Goal: Task Accomplishment & Management: Use online tool/utility

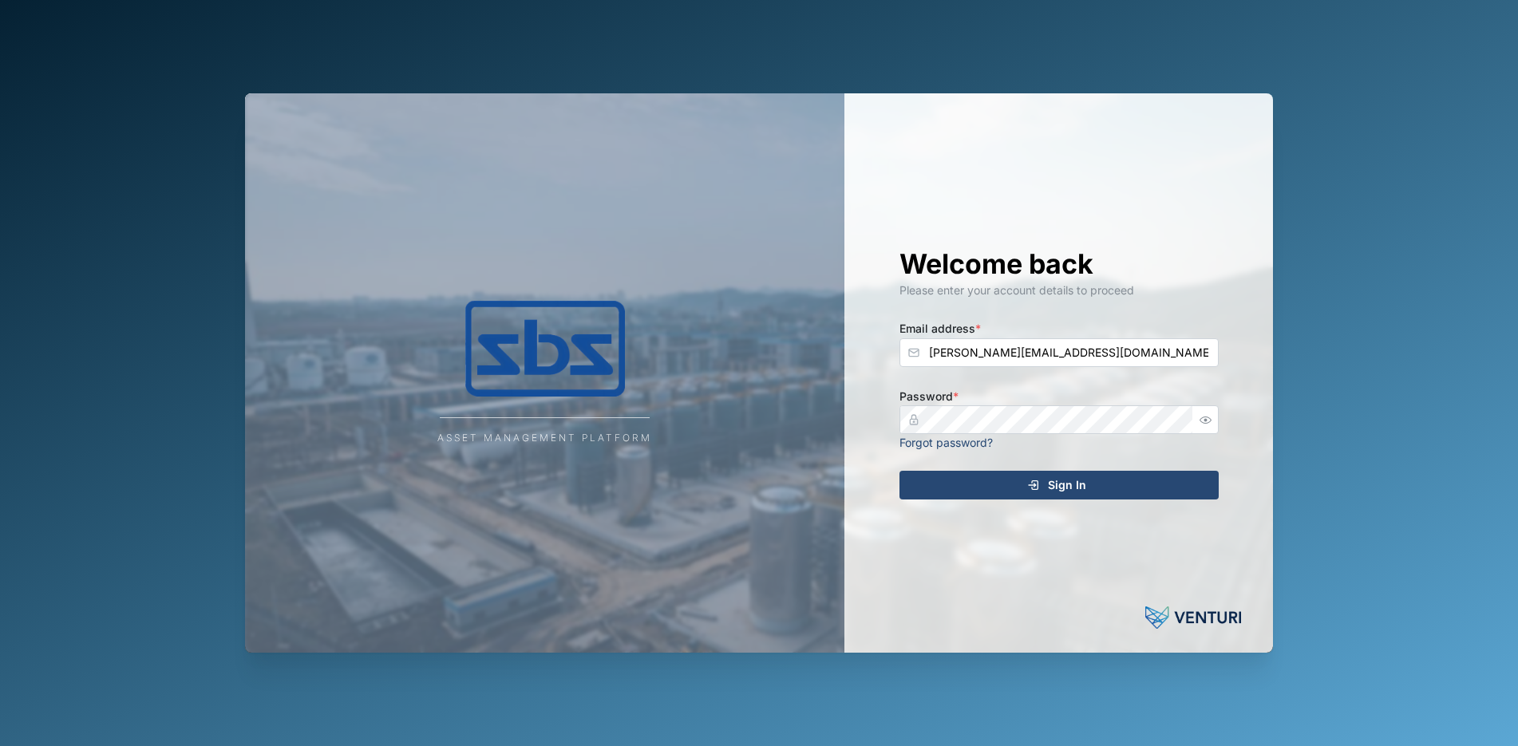
click at [1035, 480] on icon "submit" at bounding box center [1033, 485] width 13 height 13
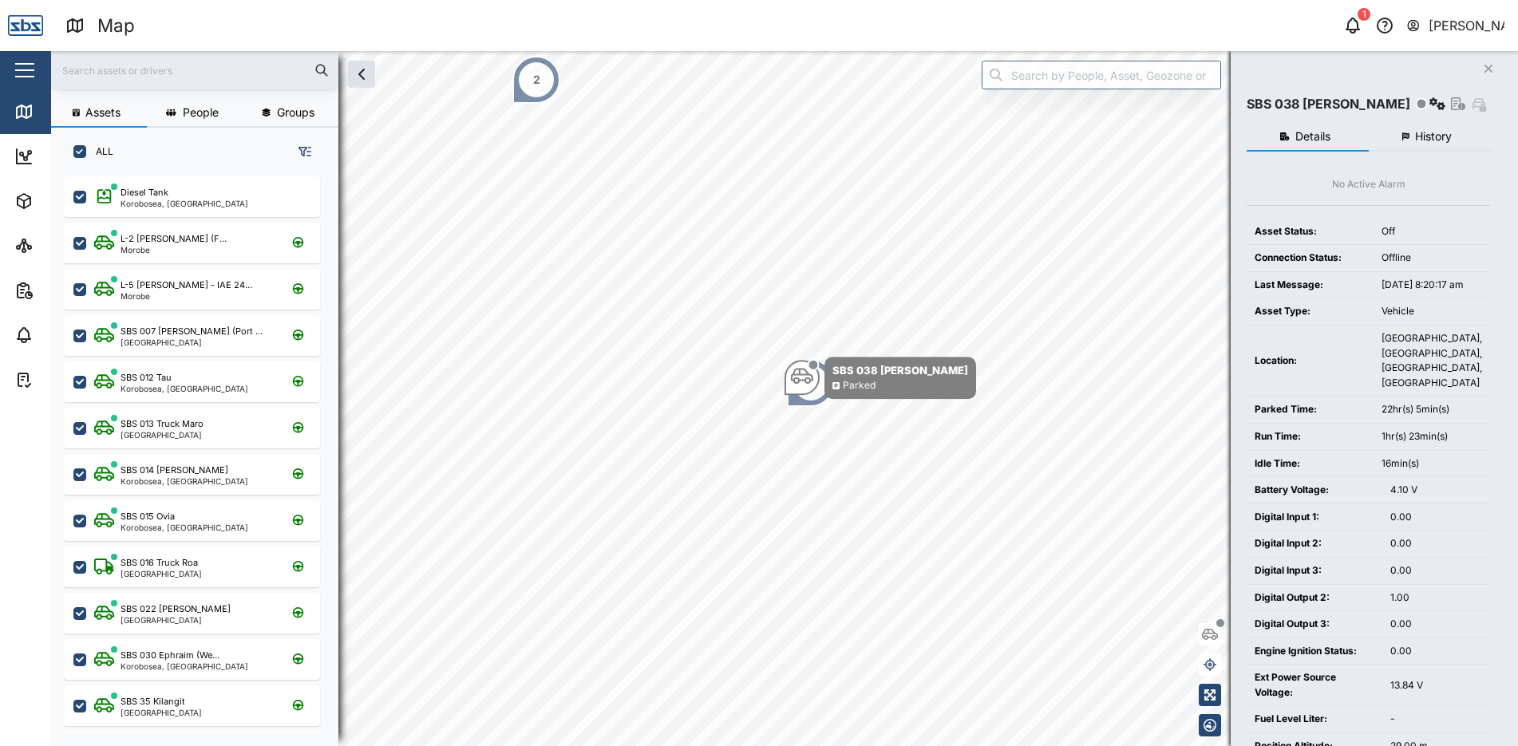
click at [1492, 65] on button "Close" at bounding box center [1488, 68] width 22 height 22
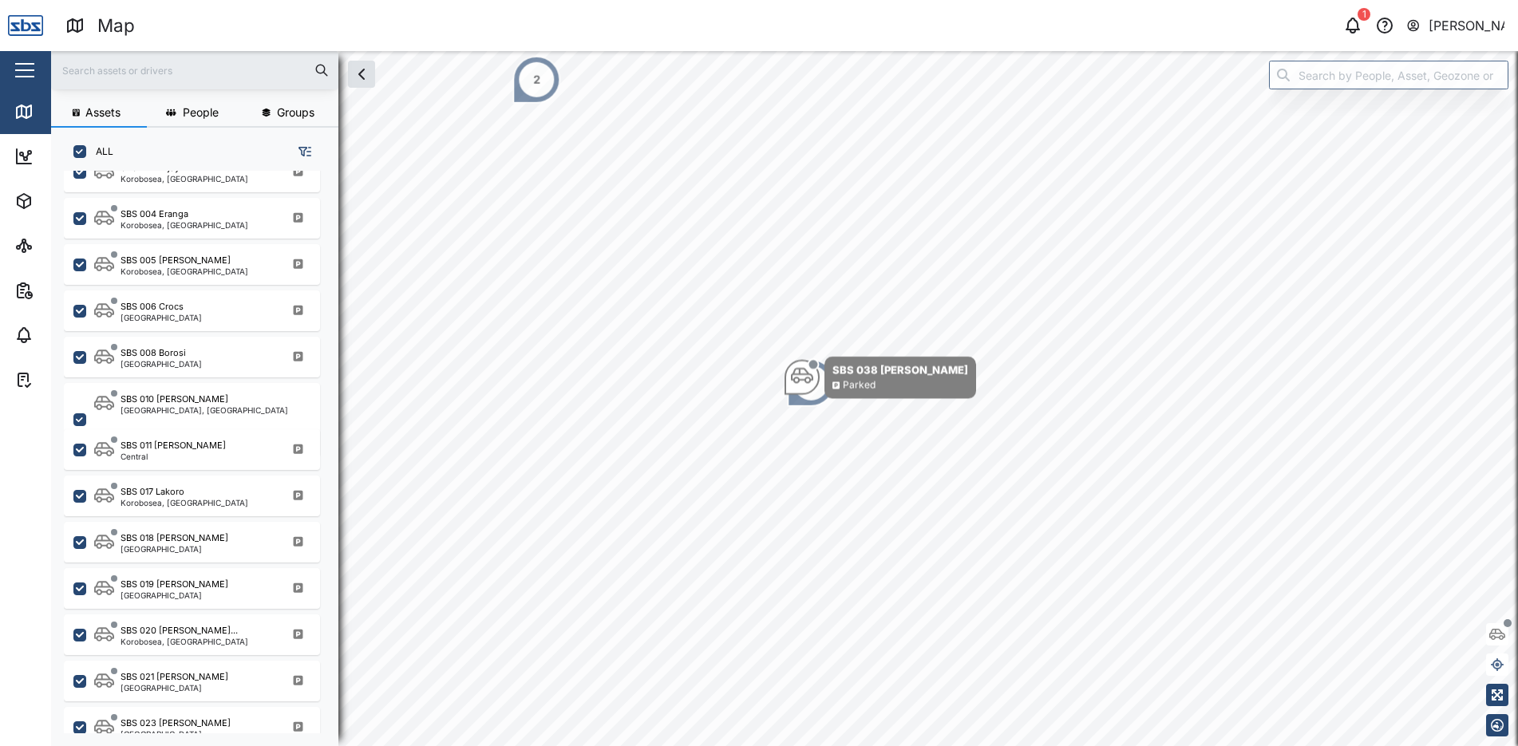
scroll to position [957, 0]
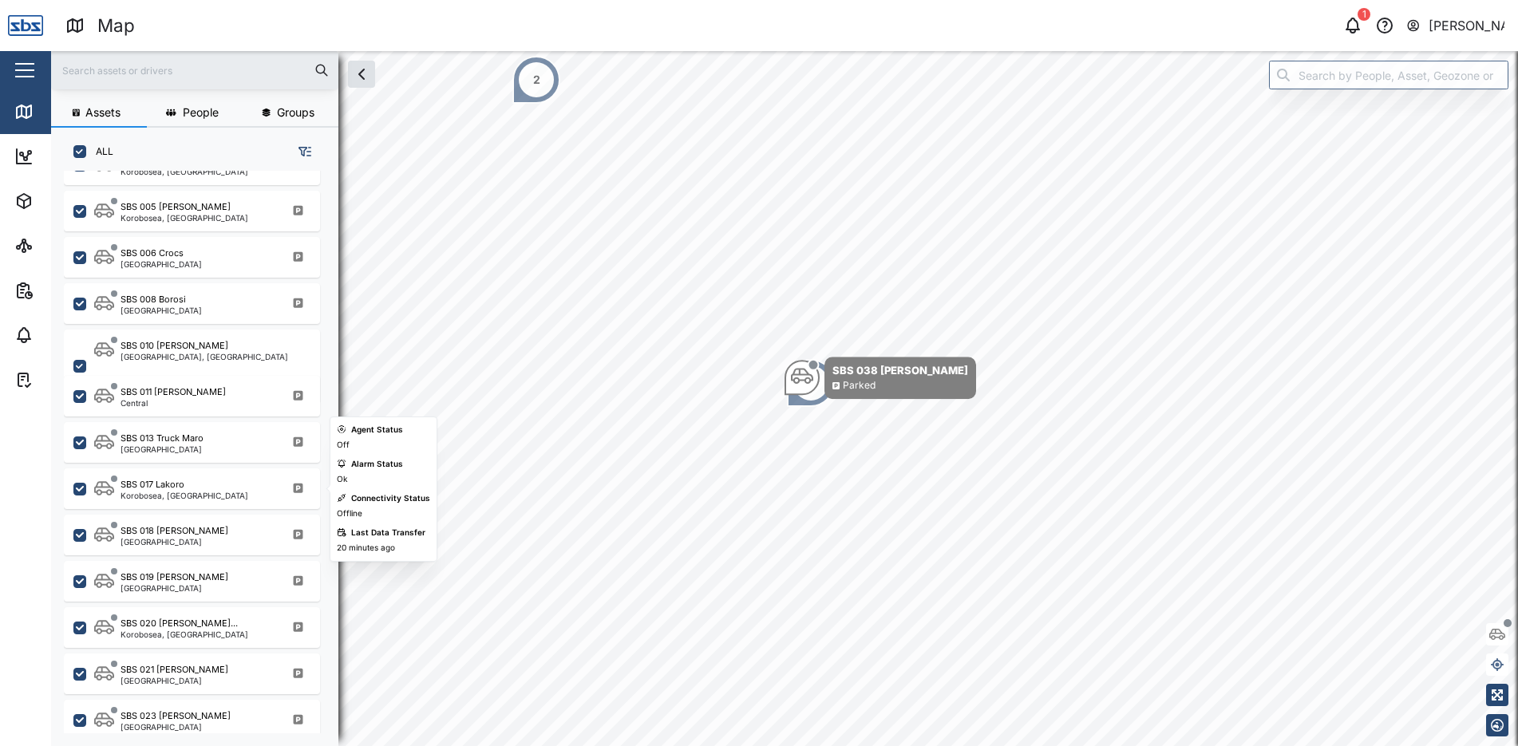
click at [194, 486] on div "SBS 017 Lakoro" at bounding box center [184, 485] width 128 height 14
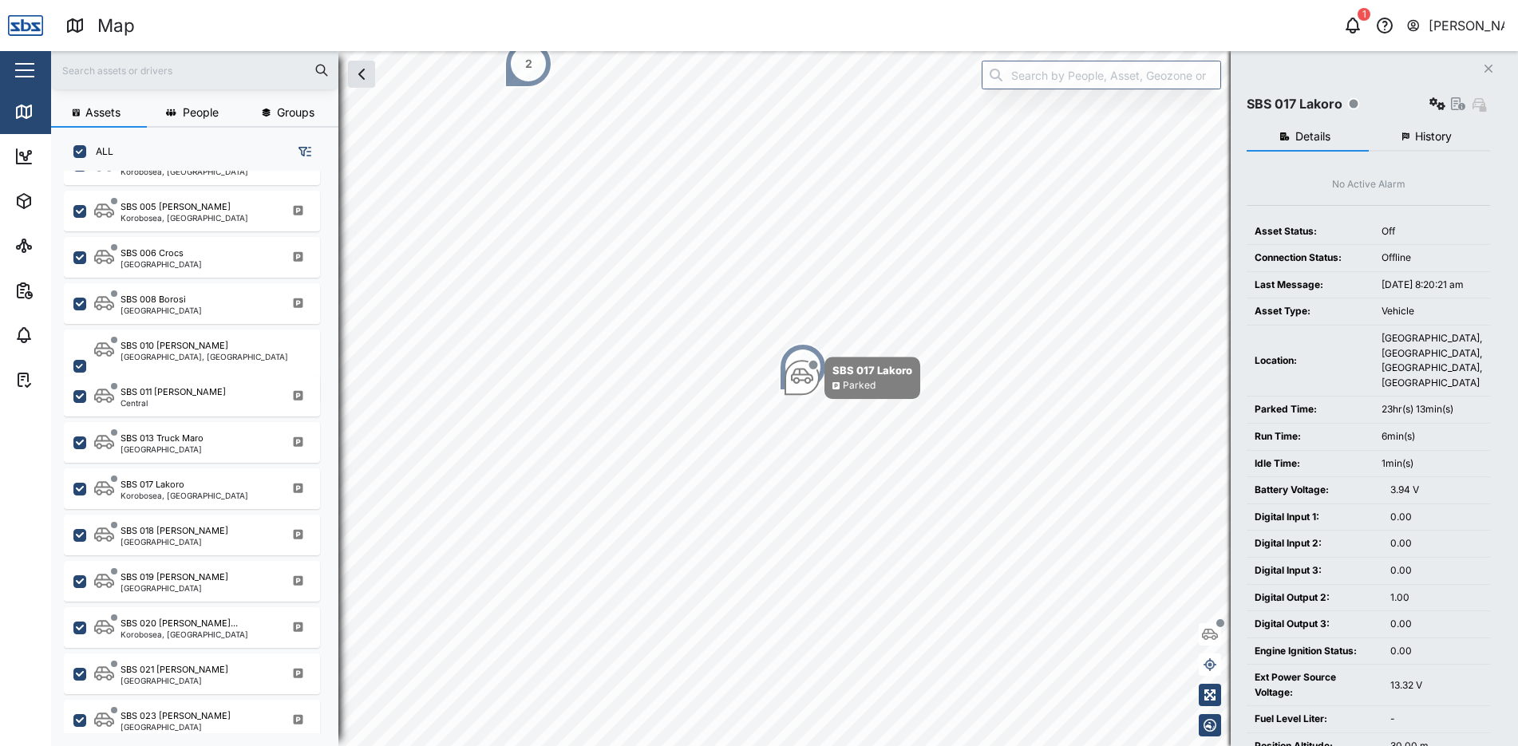
click at [1420, 134] on span "History" at bounding box center [1433, 136] width 37 height 11
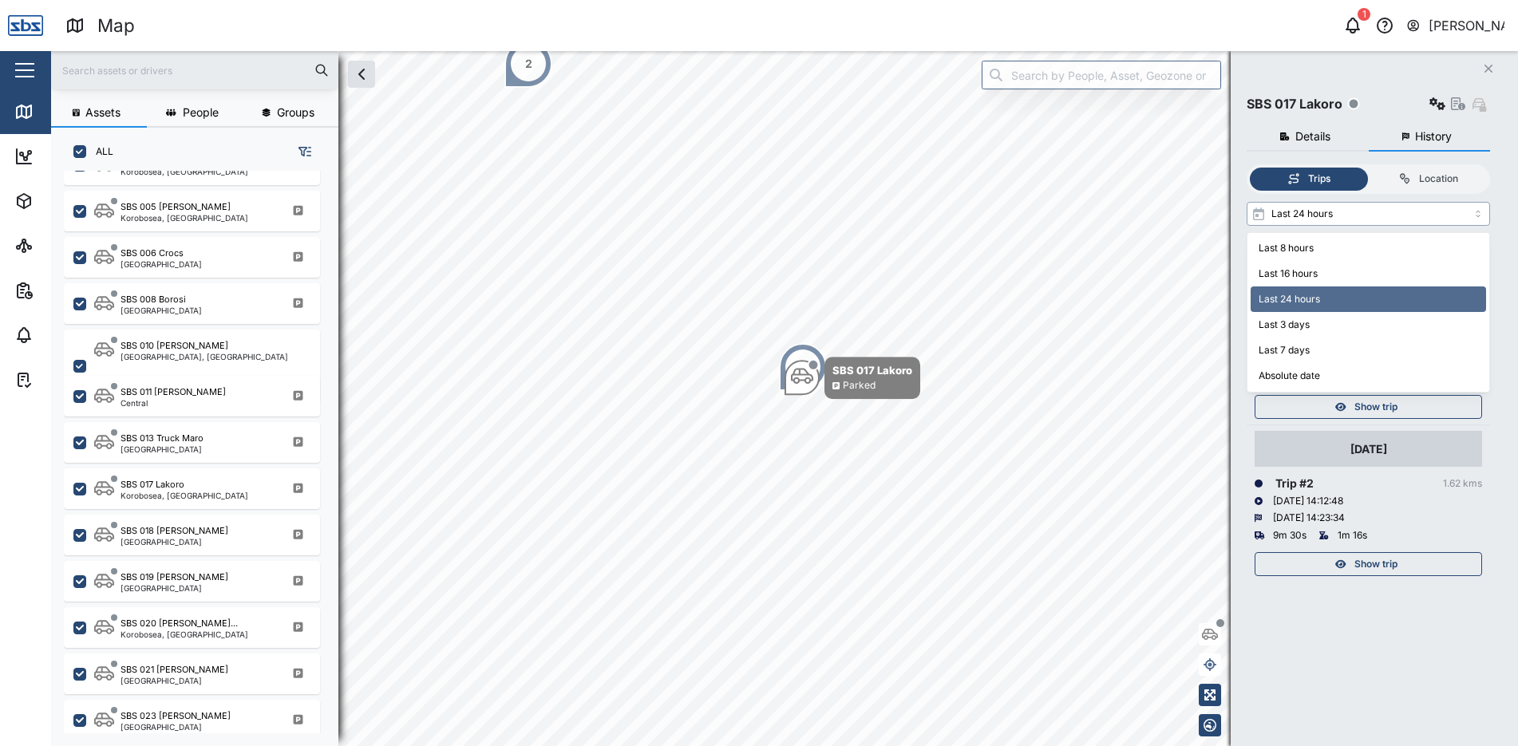
click at [1479, 215] on input "Last 24 hours" at bounding box center [1367, 214] width 243 height 24
type input "Last 3 days"
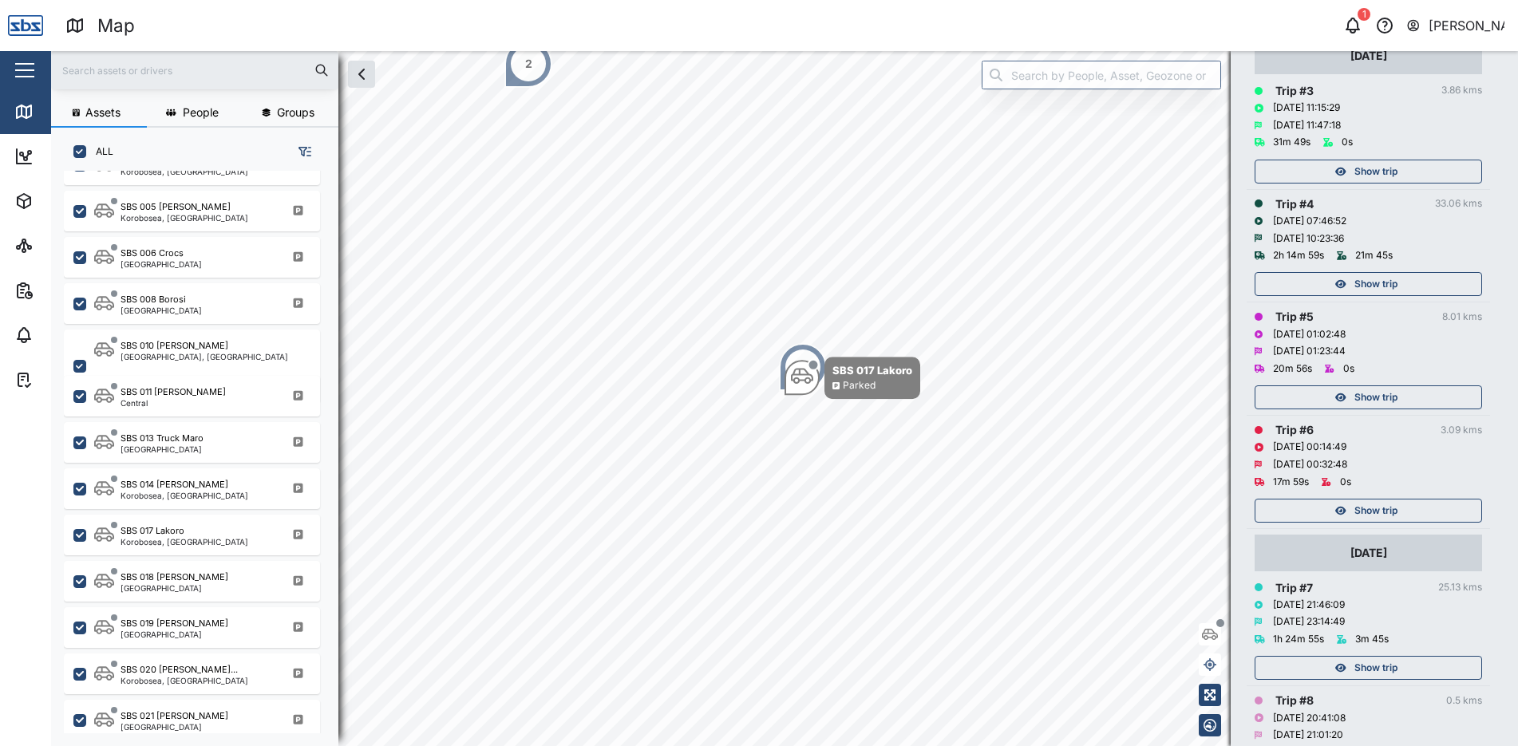
scroll to position [559, 0]
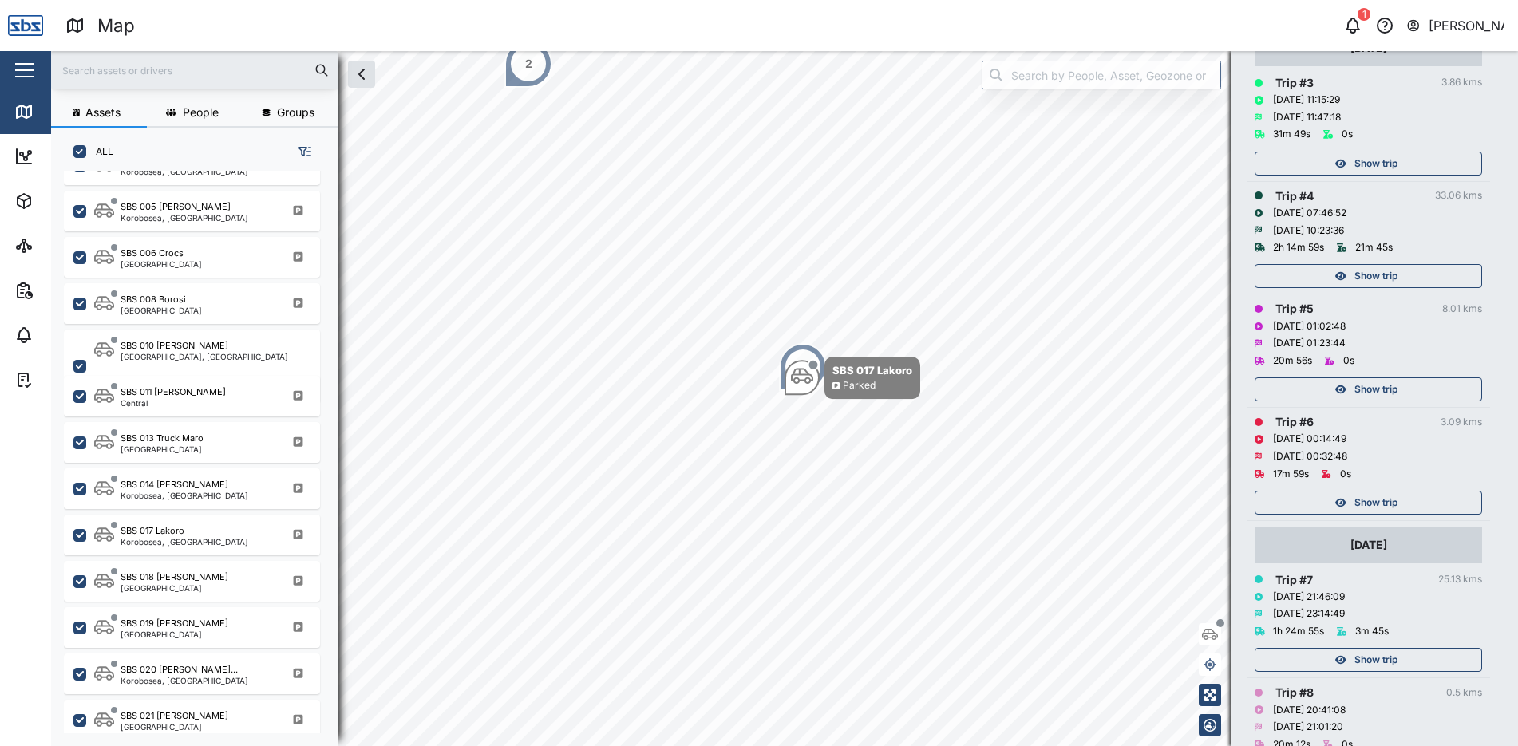
click at [1377, 657] on span "Show trip" at bounding box center [1375, 660] width 43 height 22
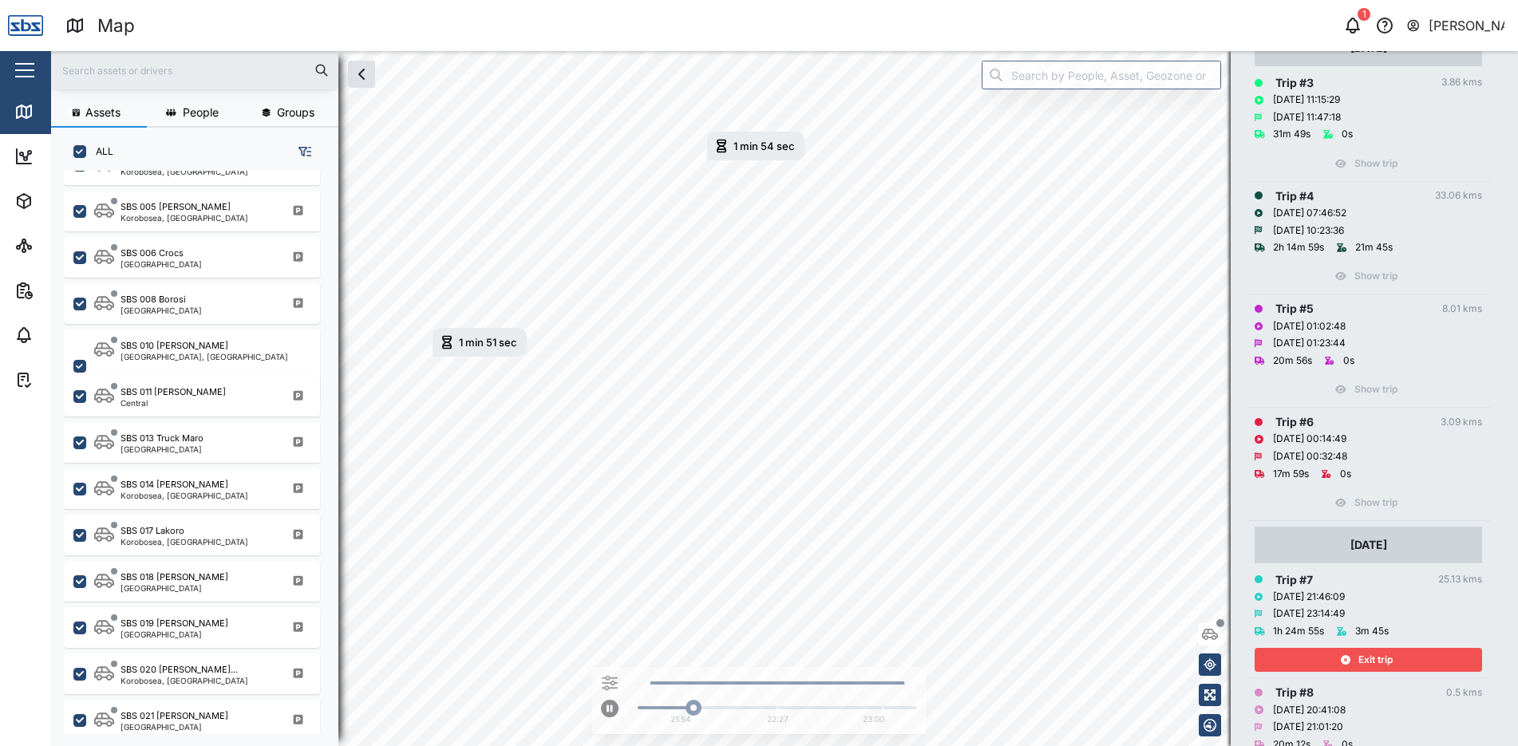
click at [1380, 655] on span "Exit trip" at bounding box center [1375, 660] width 34 height 22
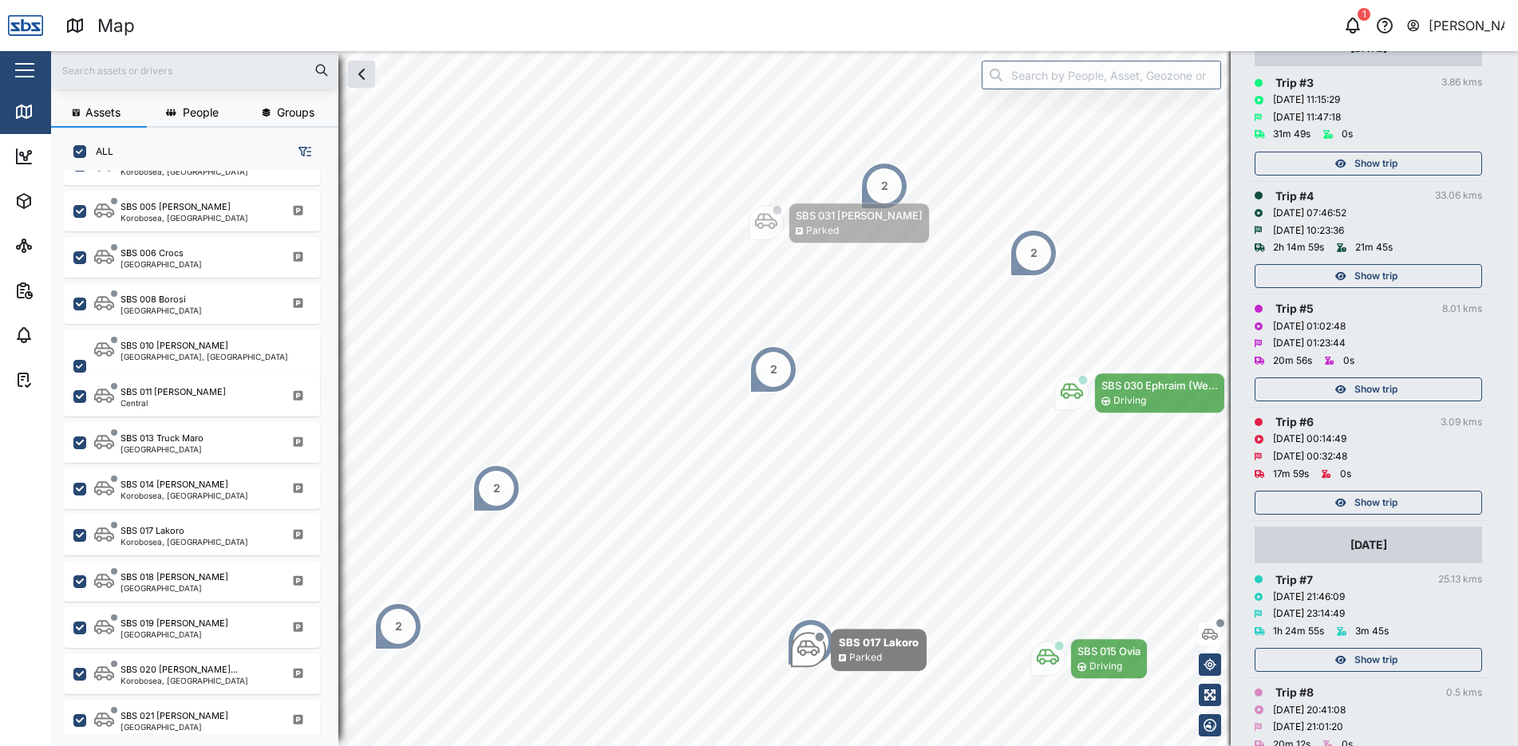
click at [1377, 498] on span "Show trip" at bounding box center [1375, 502] width 43 height 22
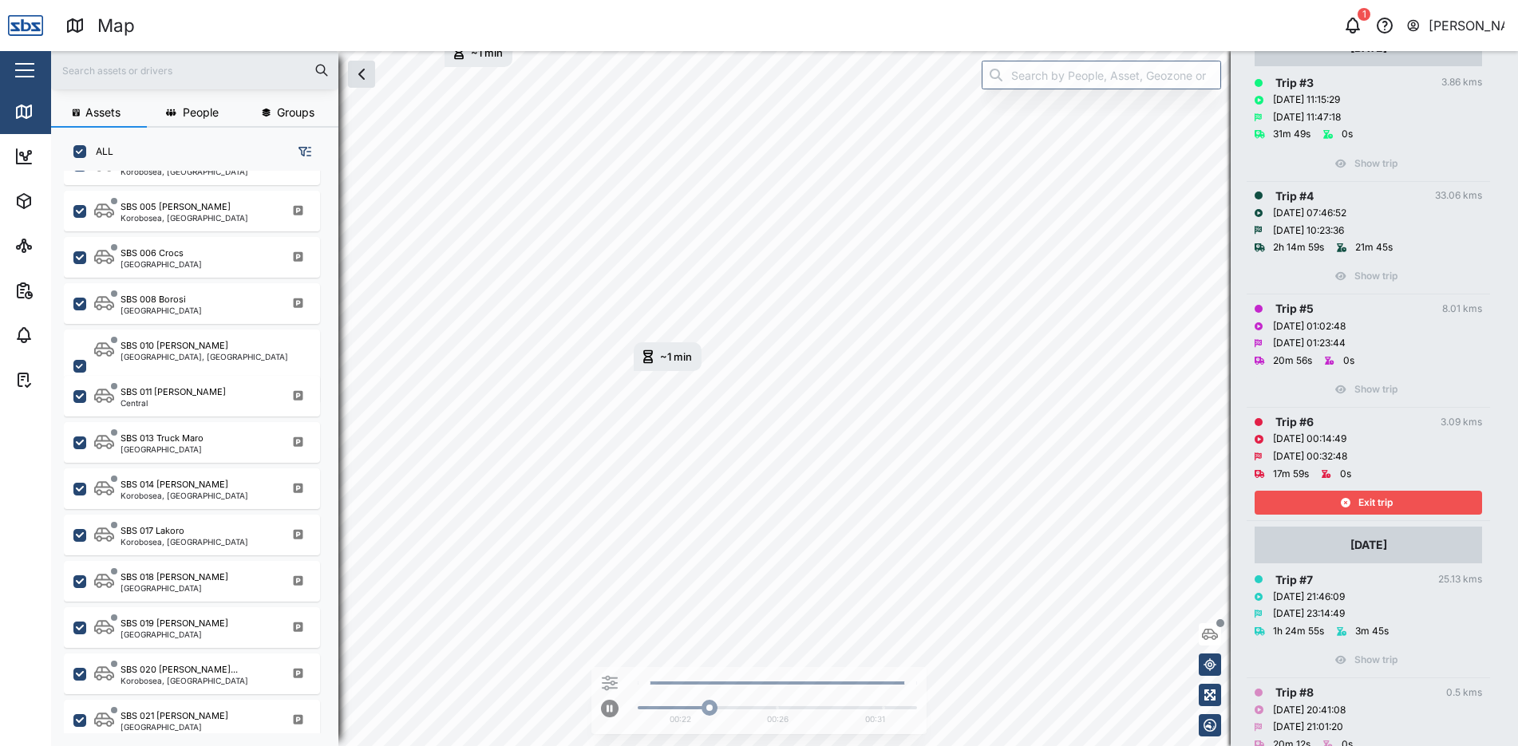
click at [1377, 507] on span "Exit trip" at bounding box center [1375, 502] width 34 height 22
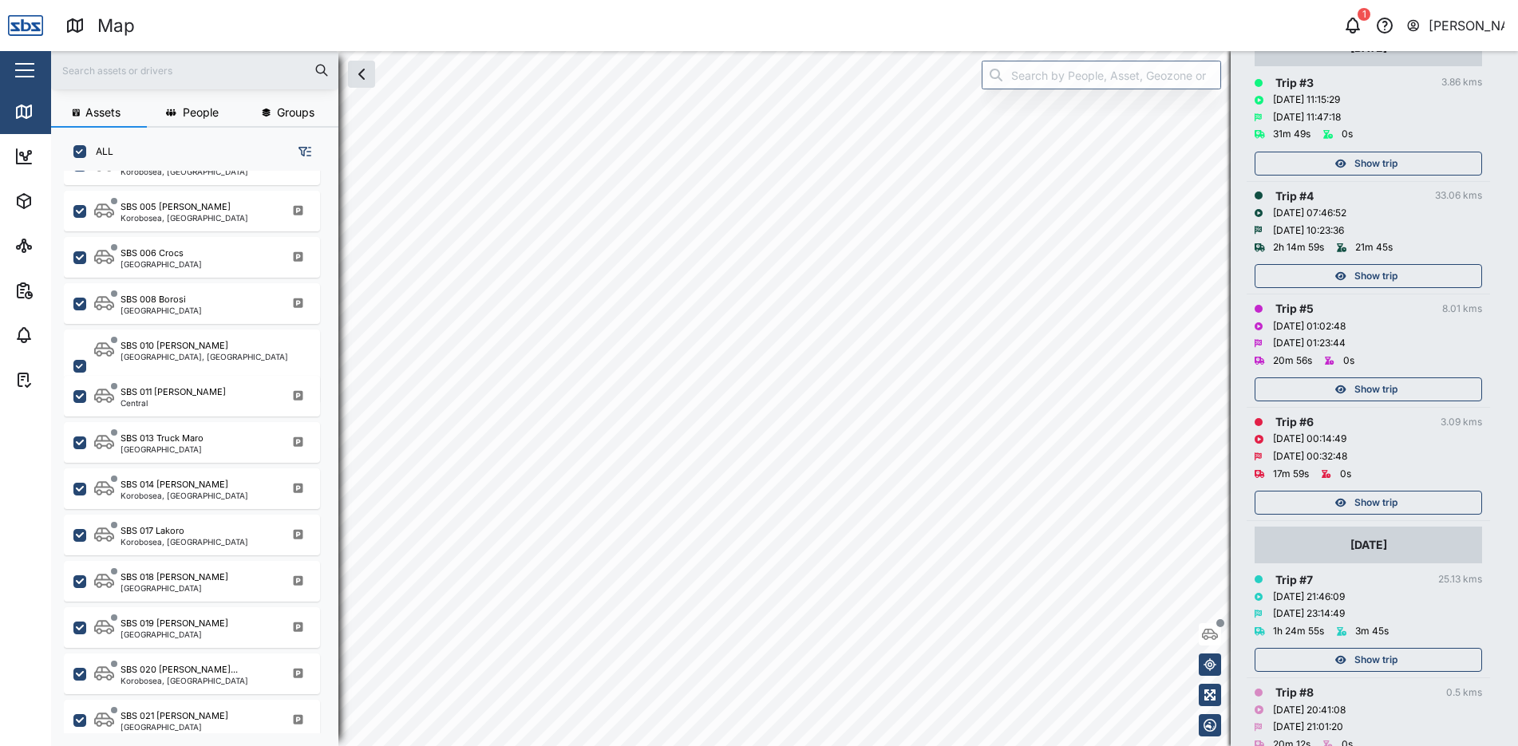
click at [1378, 393] on span "Show trip" at bounding box center [1375, 389] width 43 height 22
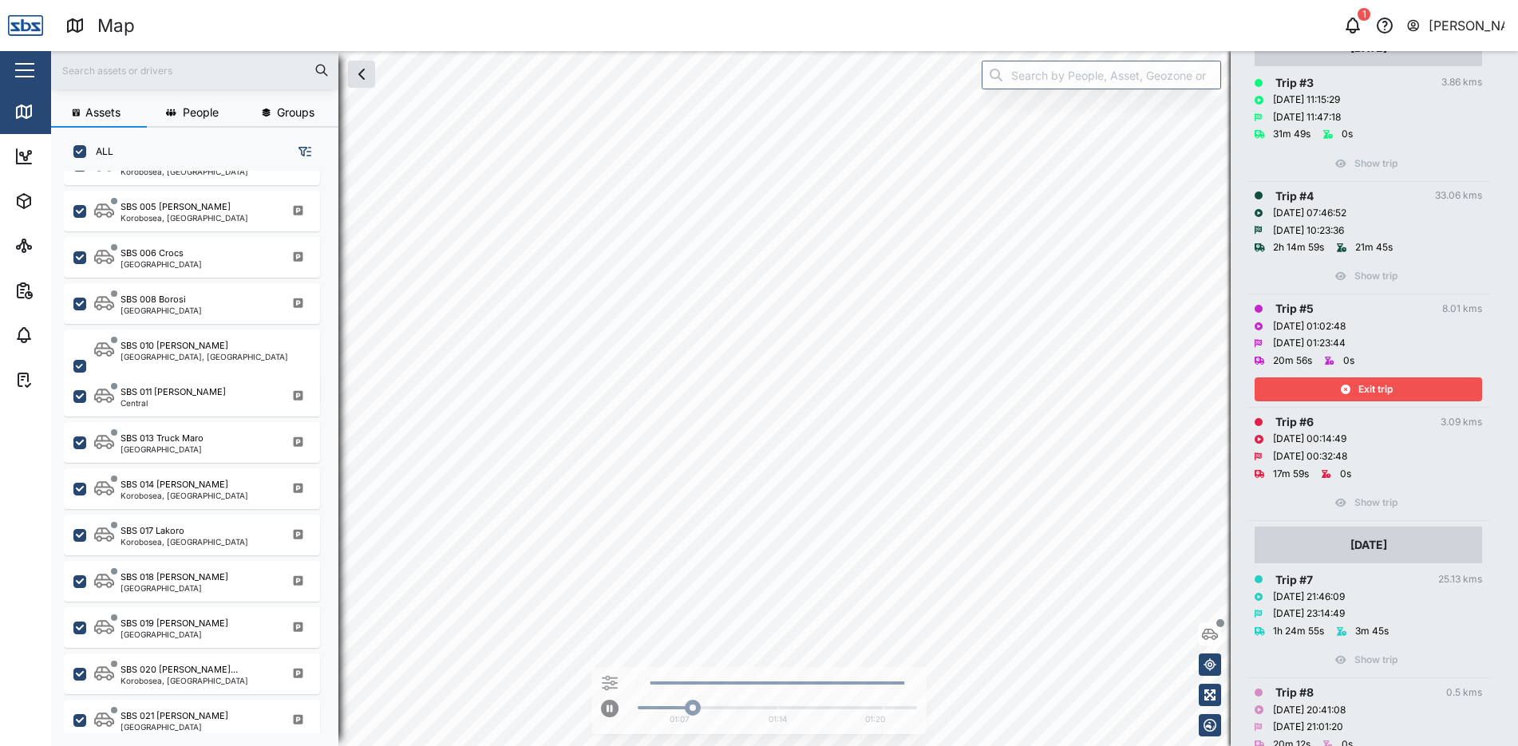
click at [1378, 393] on span "Exit trip" at bounding box center [1375, 389] width 34 height 22
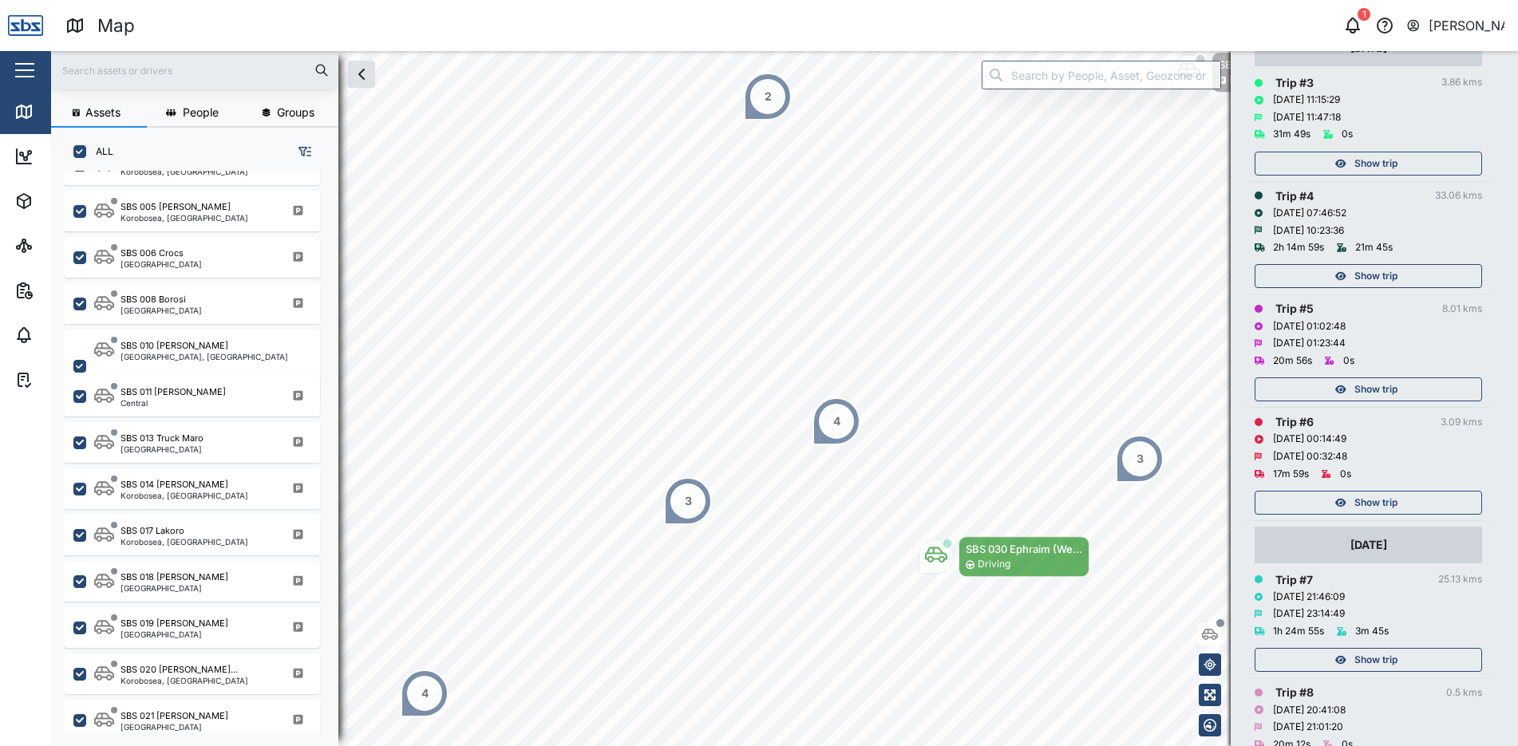
click at [1364, 275] on span "Show trip" at bounding box center [1375, 276] width 43 height 22
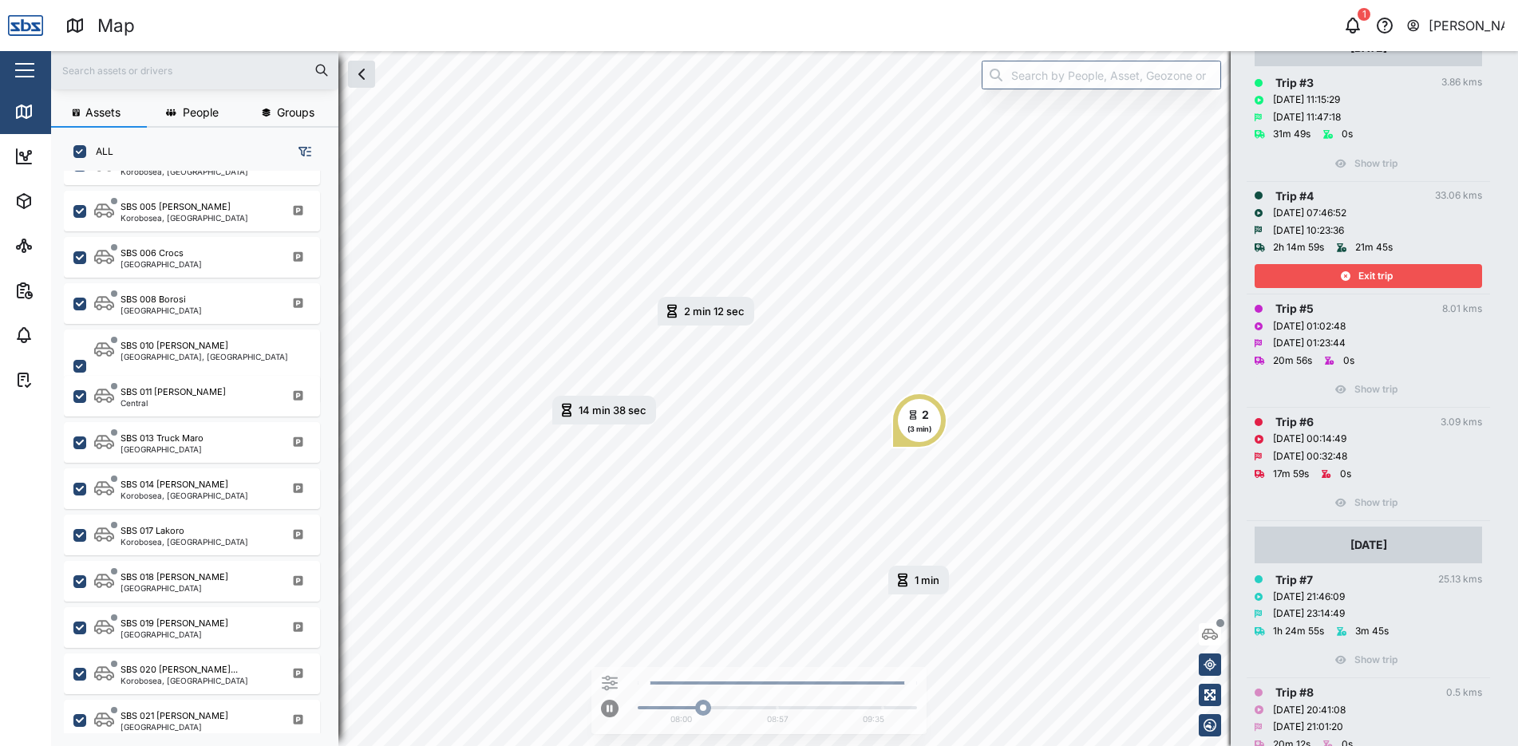
click at [1375, 274] on span "Exit trip" at bounding box center [1375, 276] width 34 height 22
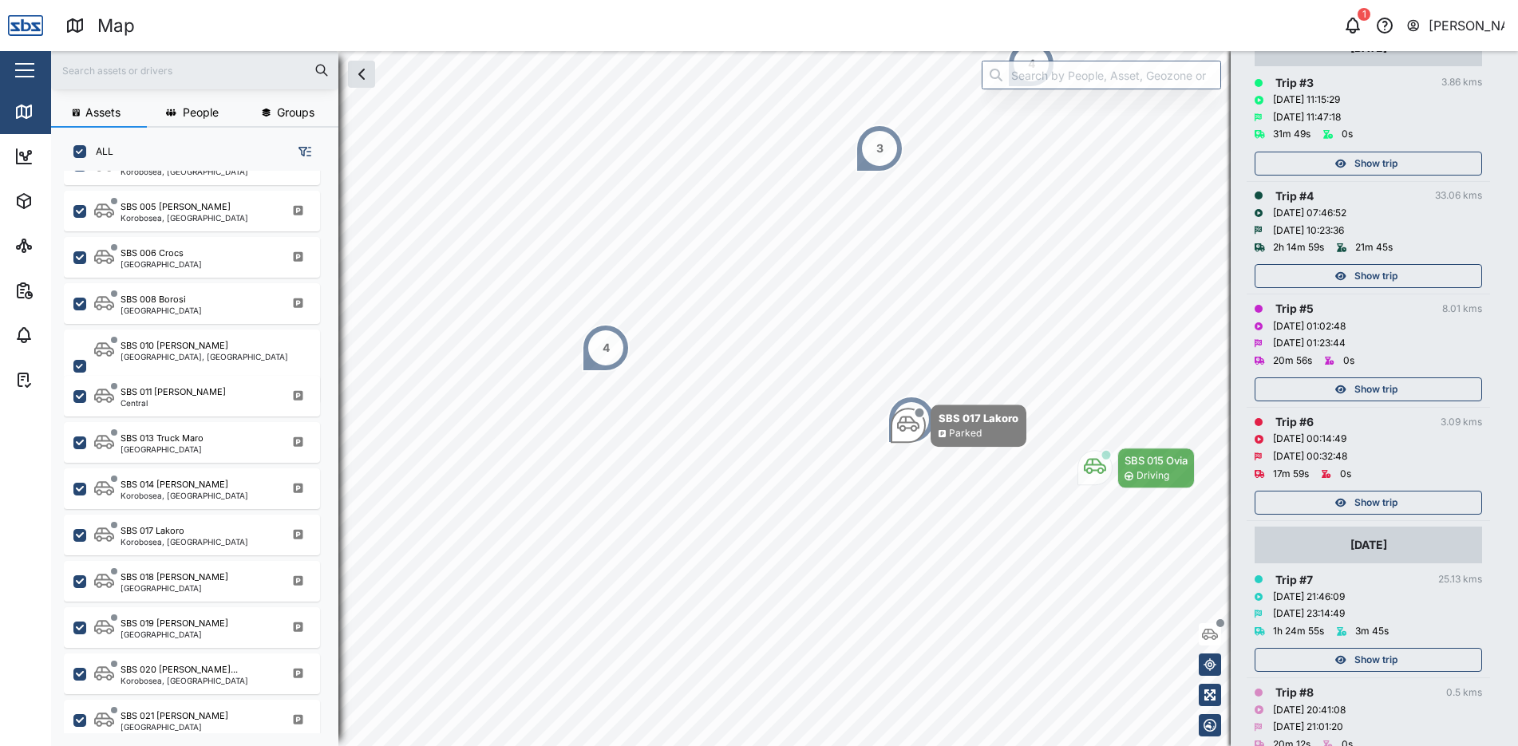
click at [1376, 162] on span "Show trip" at bounding box center [1375, 163] width 43 height 22
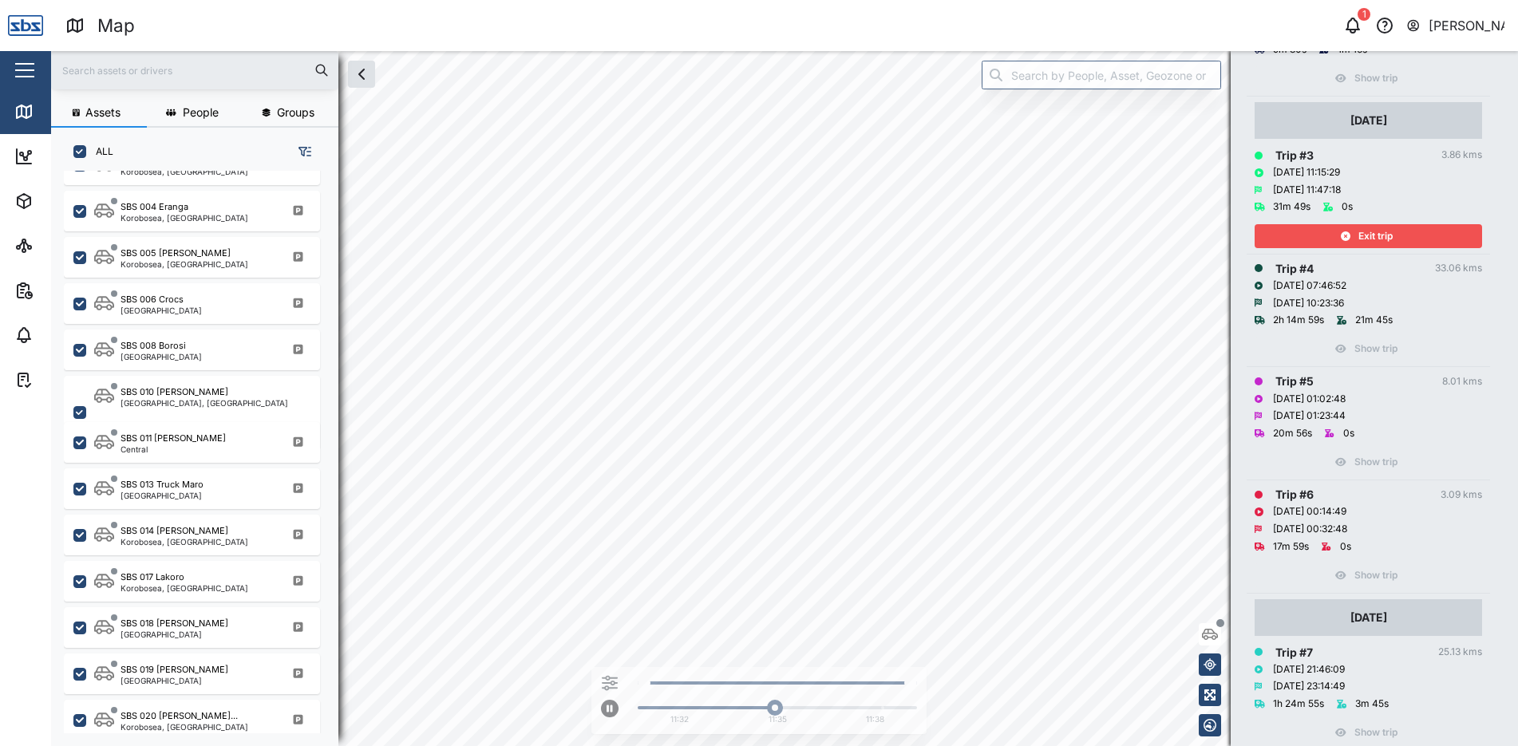
scroll to position [479, 0]
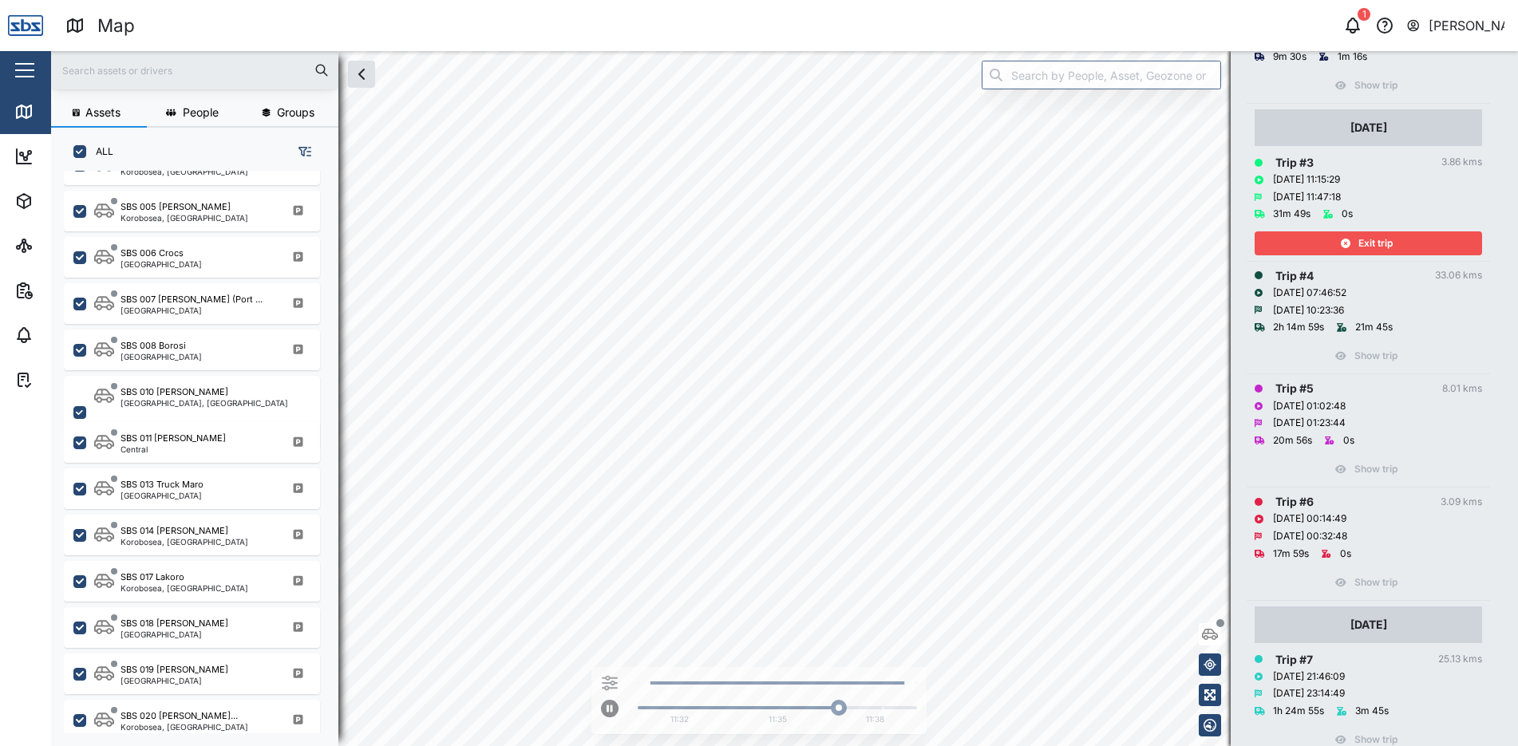
click at [1383, 235] on span "Exit trip" at bounding box center [1375, 243] width 34 height 22
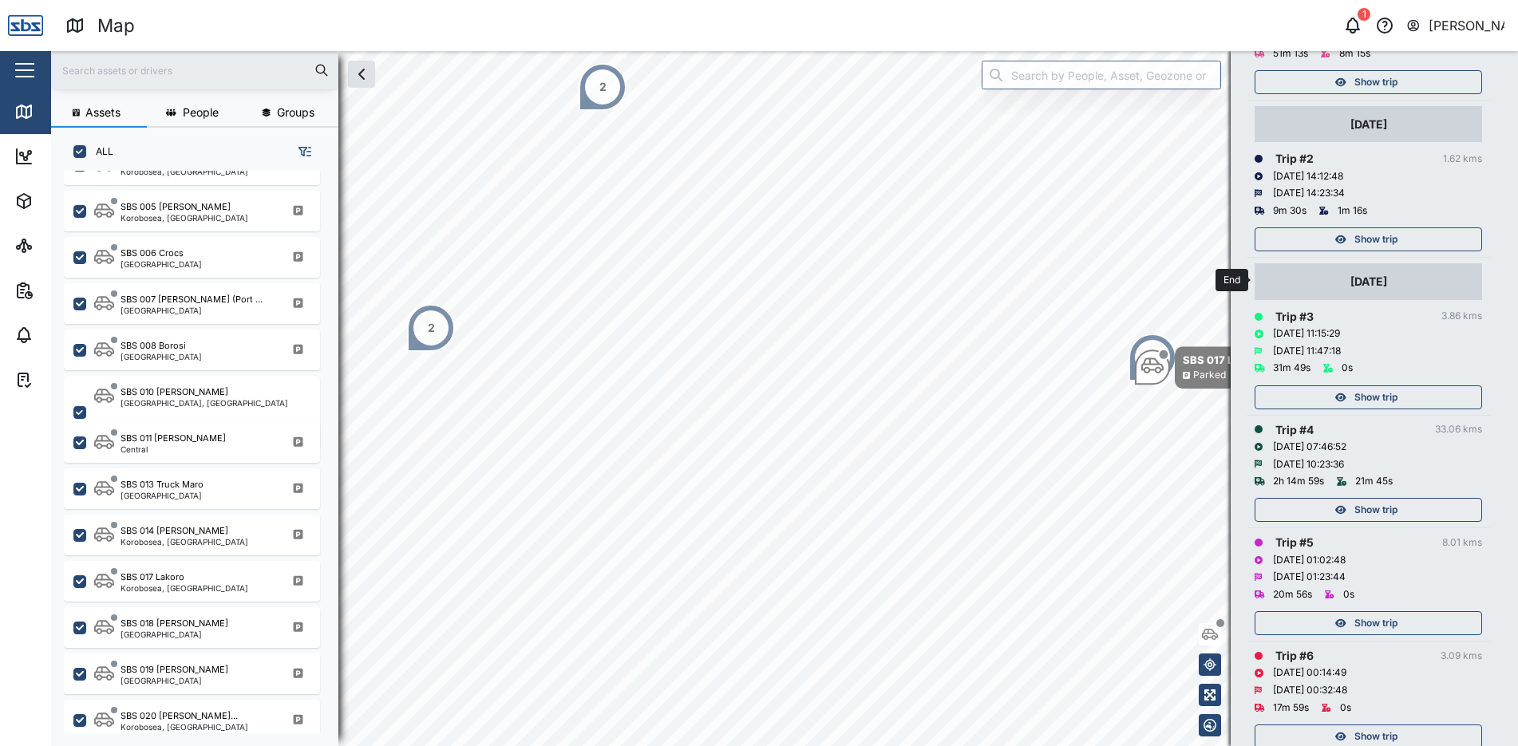
scroll to position [319, 0]
click at [1382, 244] on span "Show trip" at bounding box center [1375, 245] width 43 height 22
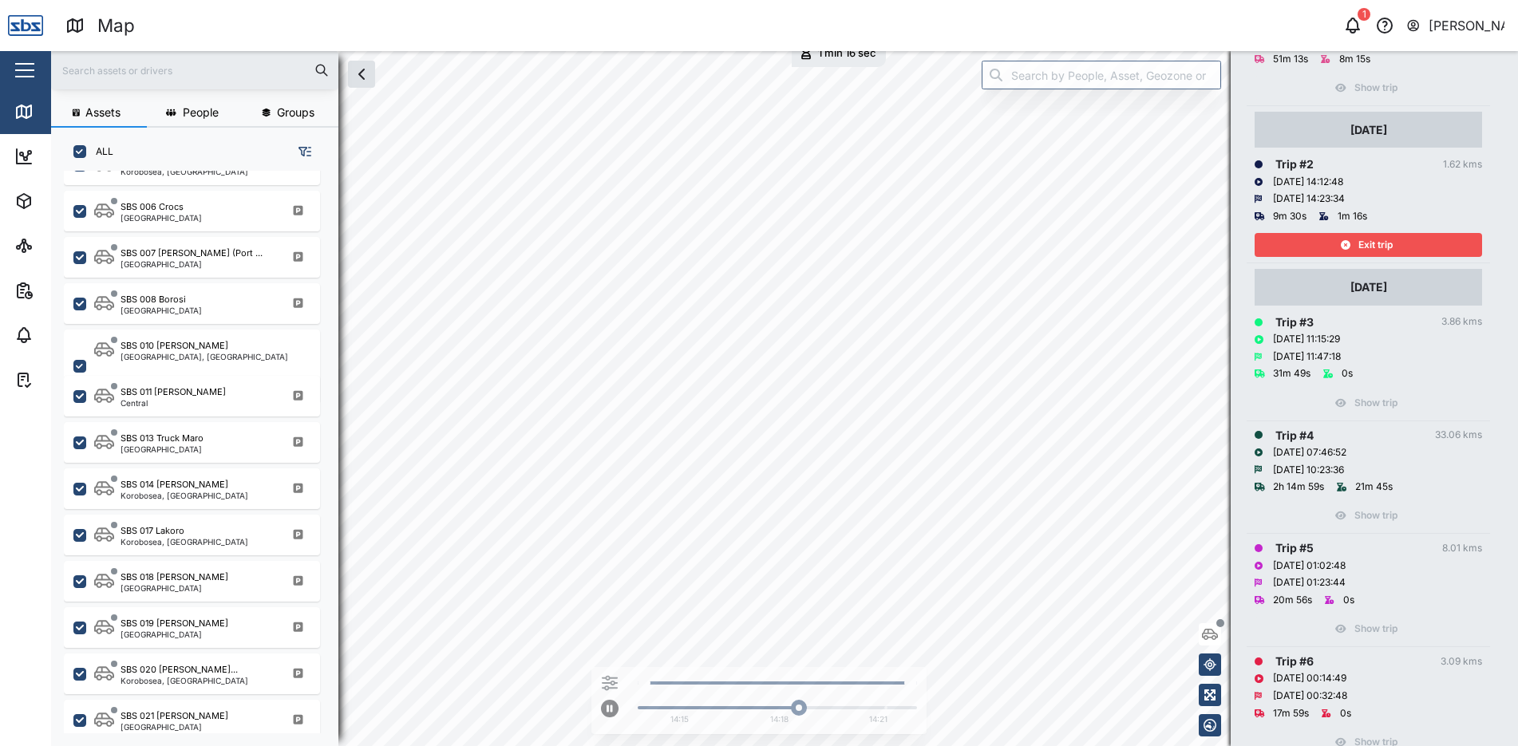
click at [1382, 245] on span "Exit trip" at bounding box center [1375, 245] width 34 height 22
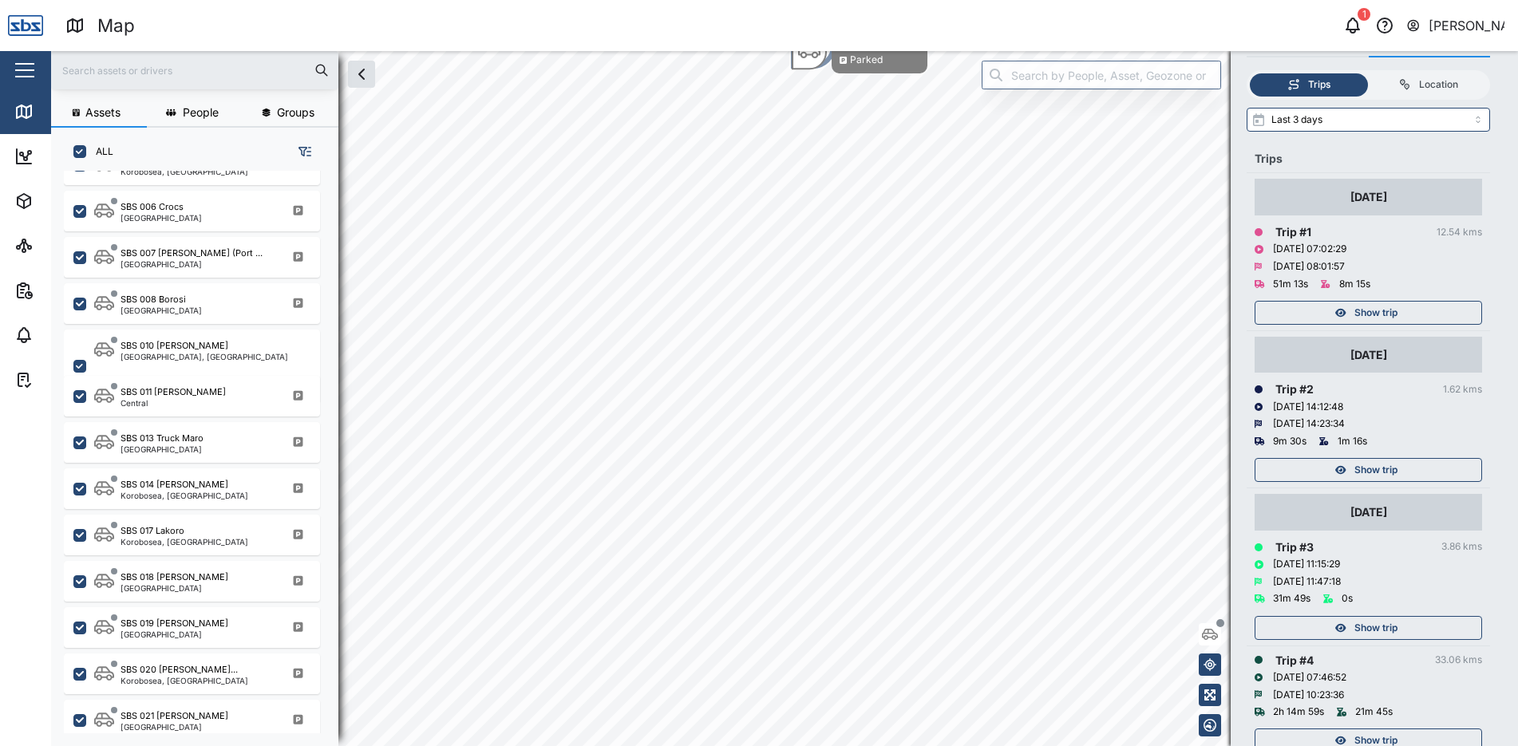
scroll to position [80, 0]
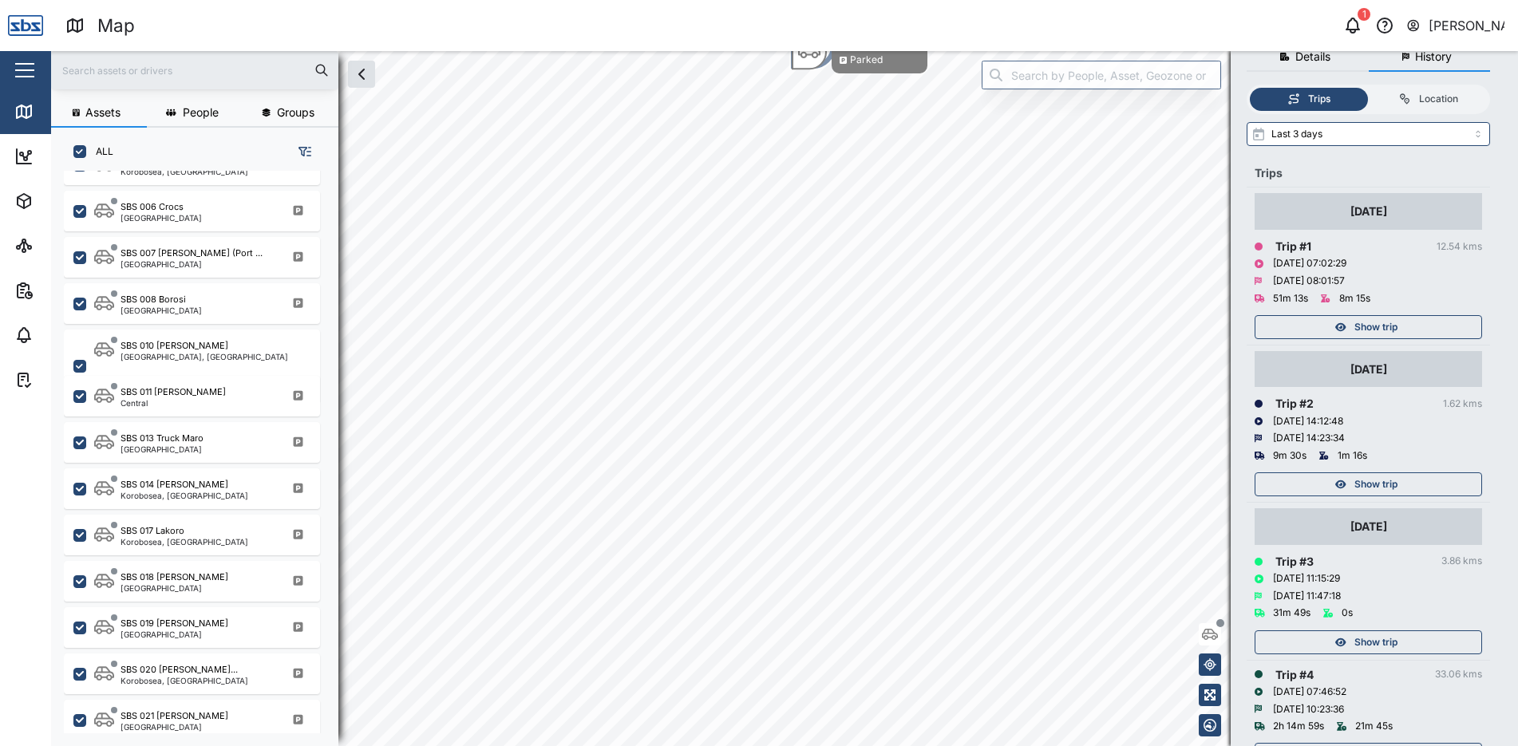
click at [1400, 326] on div "Show trip" at bounding box center [1365, 327] width 207 height 22
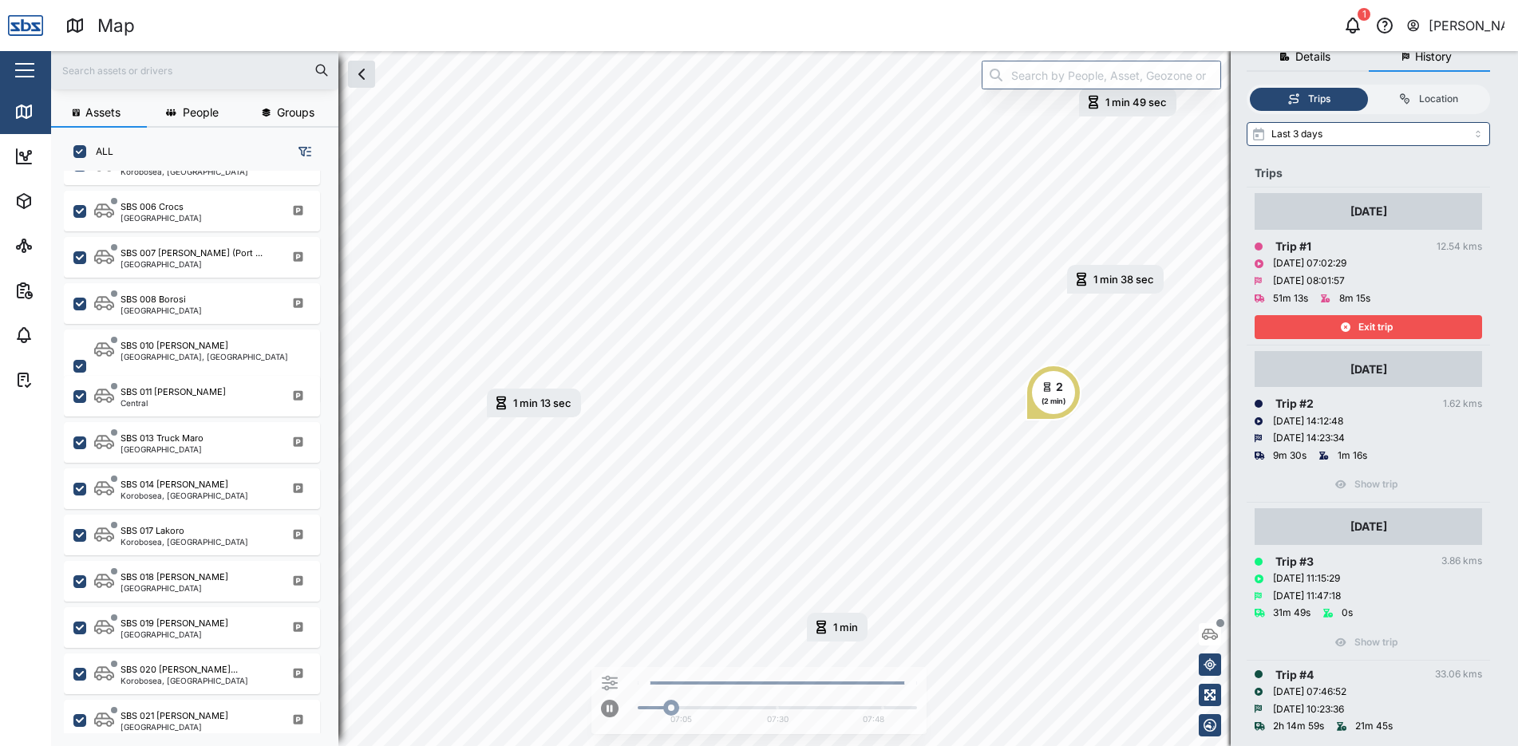
click at [1376, 314] on div "Exit trip" at bounding box center [1367, 323] width 227 height 32
click at [1374, 323] on span "Exit trip" at bounding box center [1375, 327] width 34 height 22
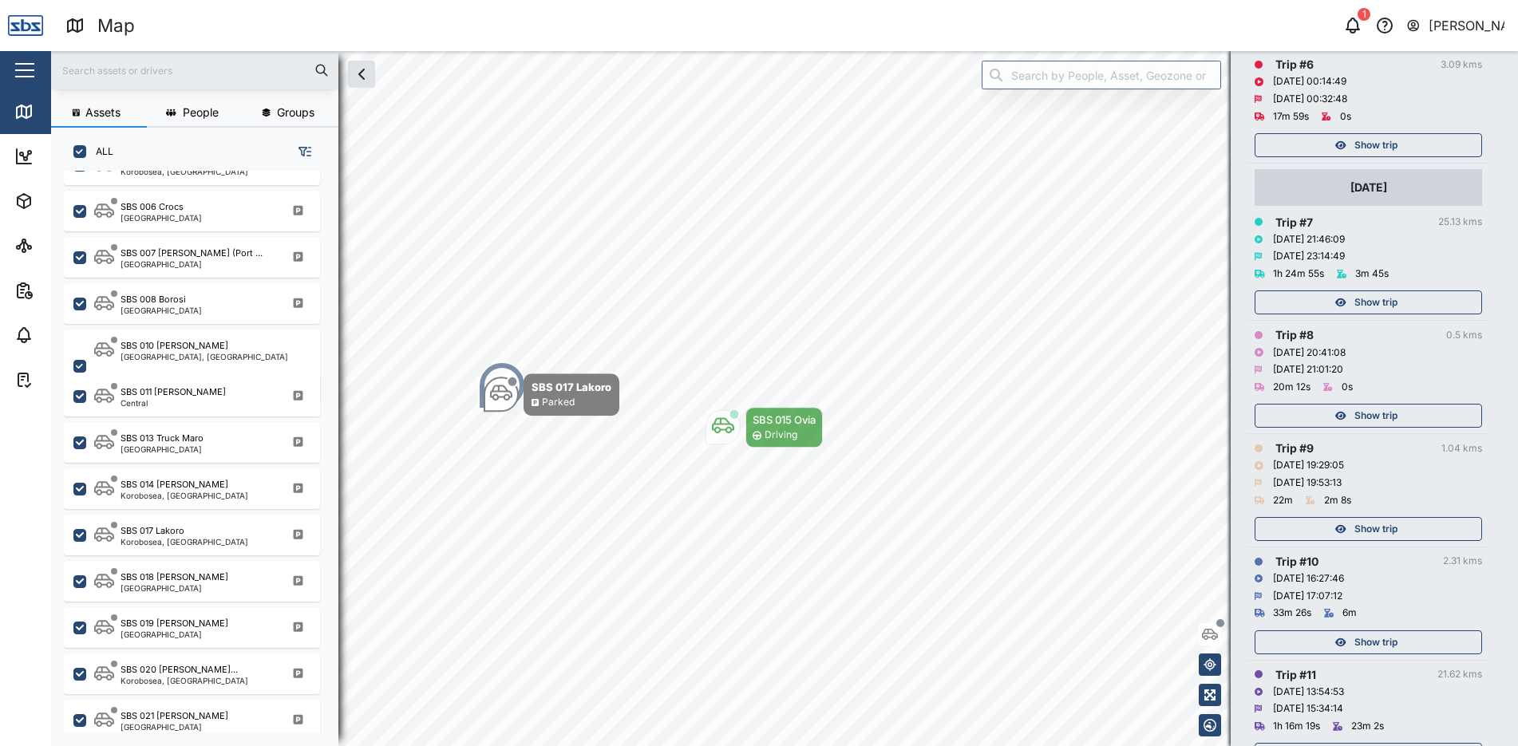
scroll to position [957, 0]
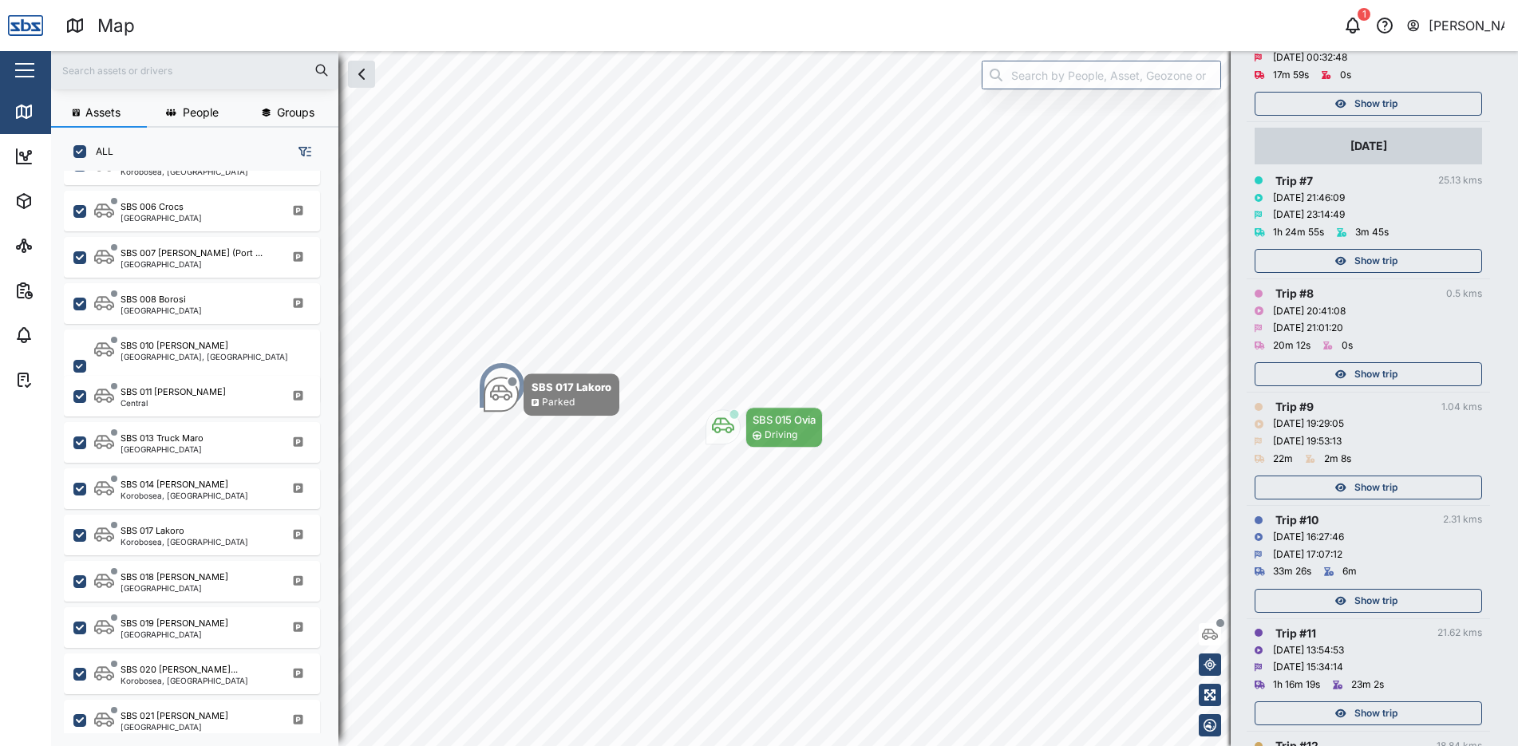
click at [1363, 602] on span "Show trip" at bounding box center [1375, 601] width 43 height 22
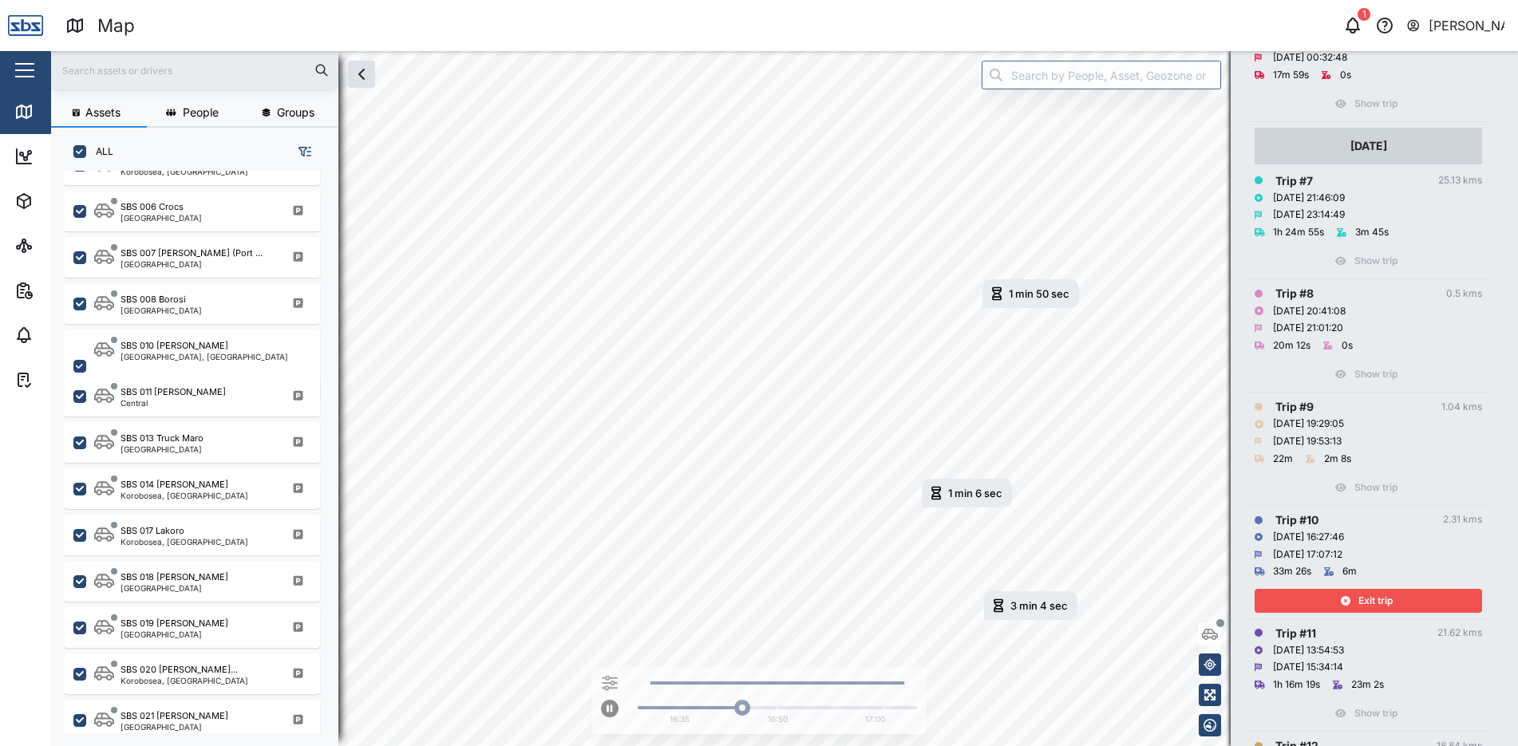
click at [1398, 592] on div "Exit trip" at bounding box center [1365, 601] width 207 height 22
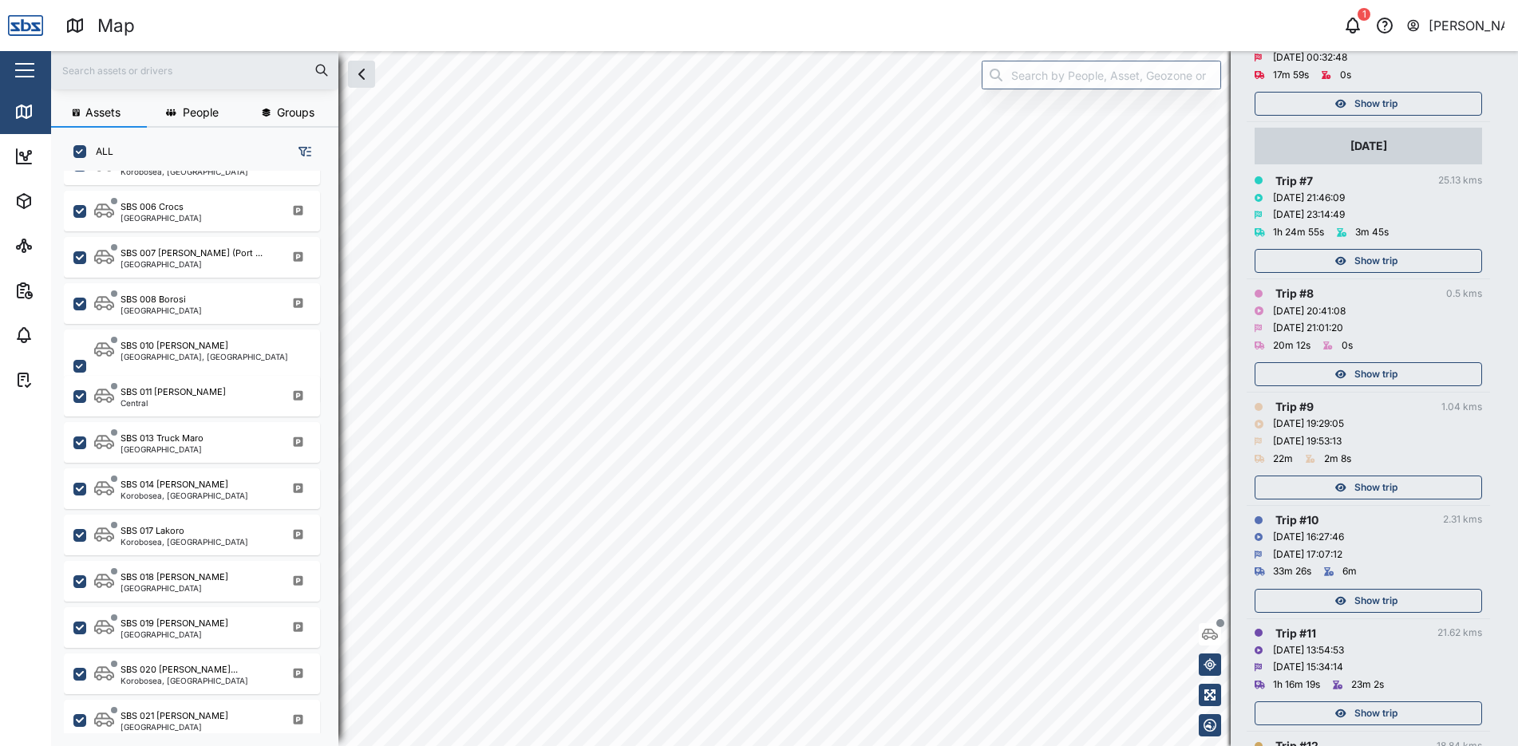
click at [1384, 485] on span "Show trip" at bounding box center [1375, 487] width 43 height 22
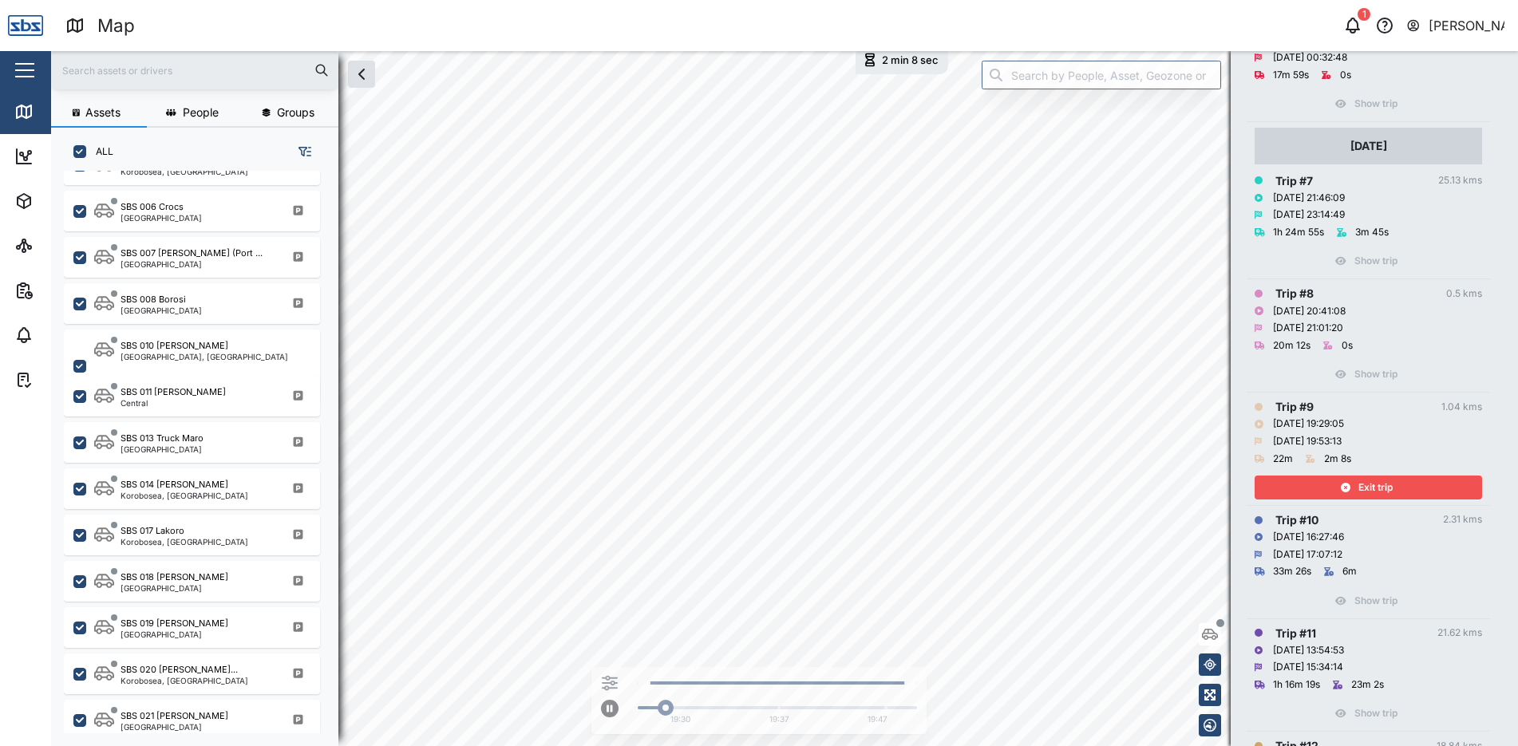
click at [1384, 485] on span "Exit trip" at bounding box center [1375, 487] width 34 height 22
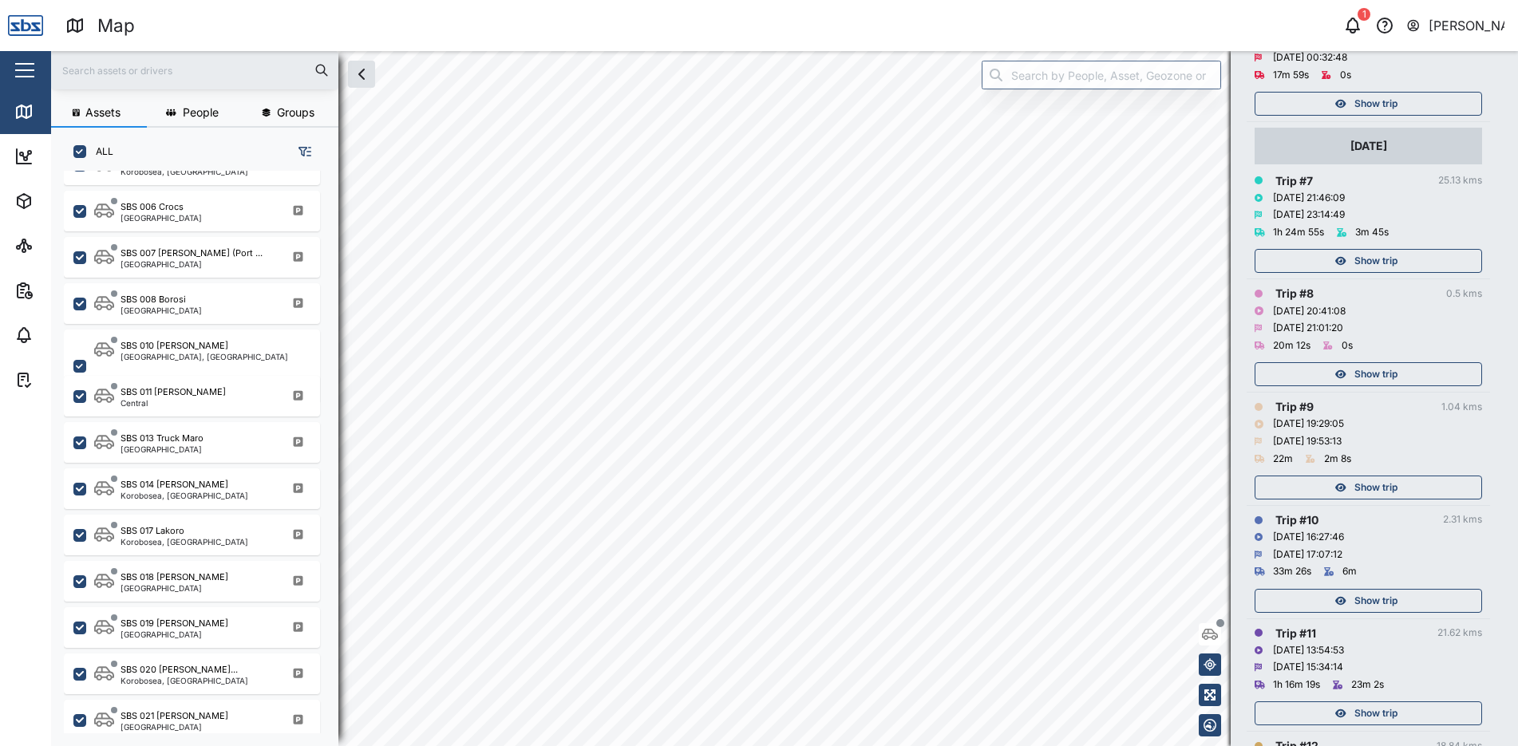
click at [1388, 378] on span "Show trip" at bounding box center [1375, 374] width 43 height 22
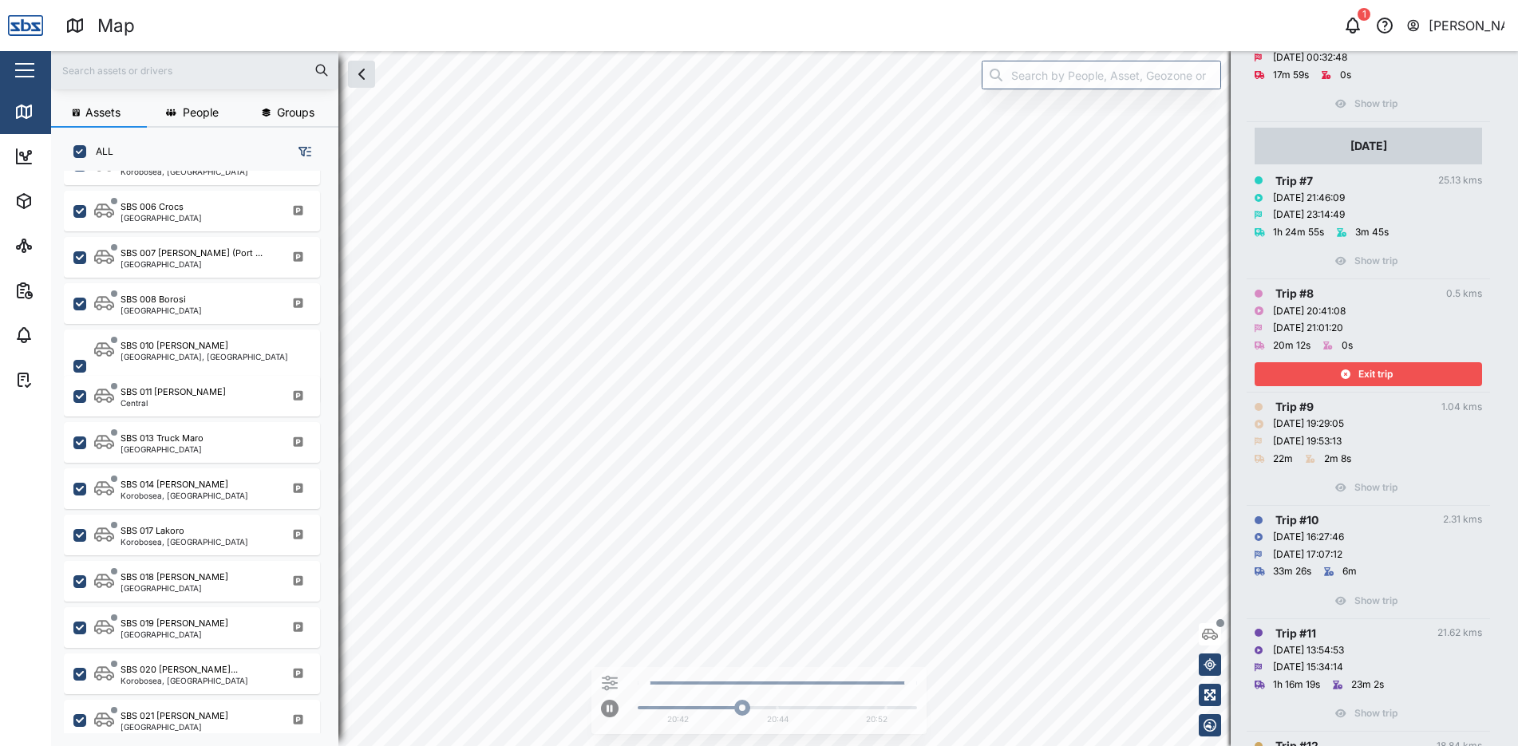
click at [1387, 377] on span "Exit trip" at bounding box center [1375, 374] width 34 height 22
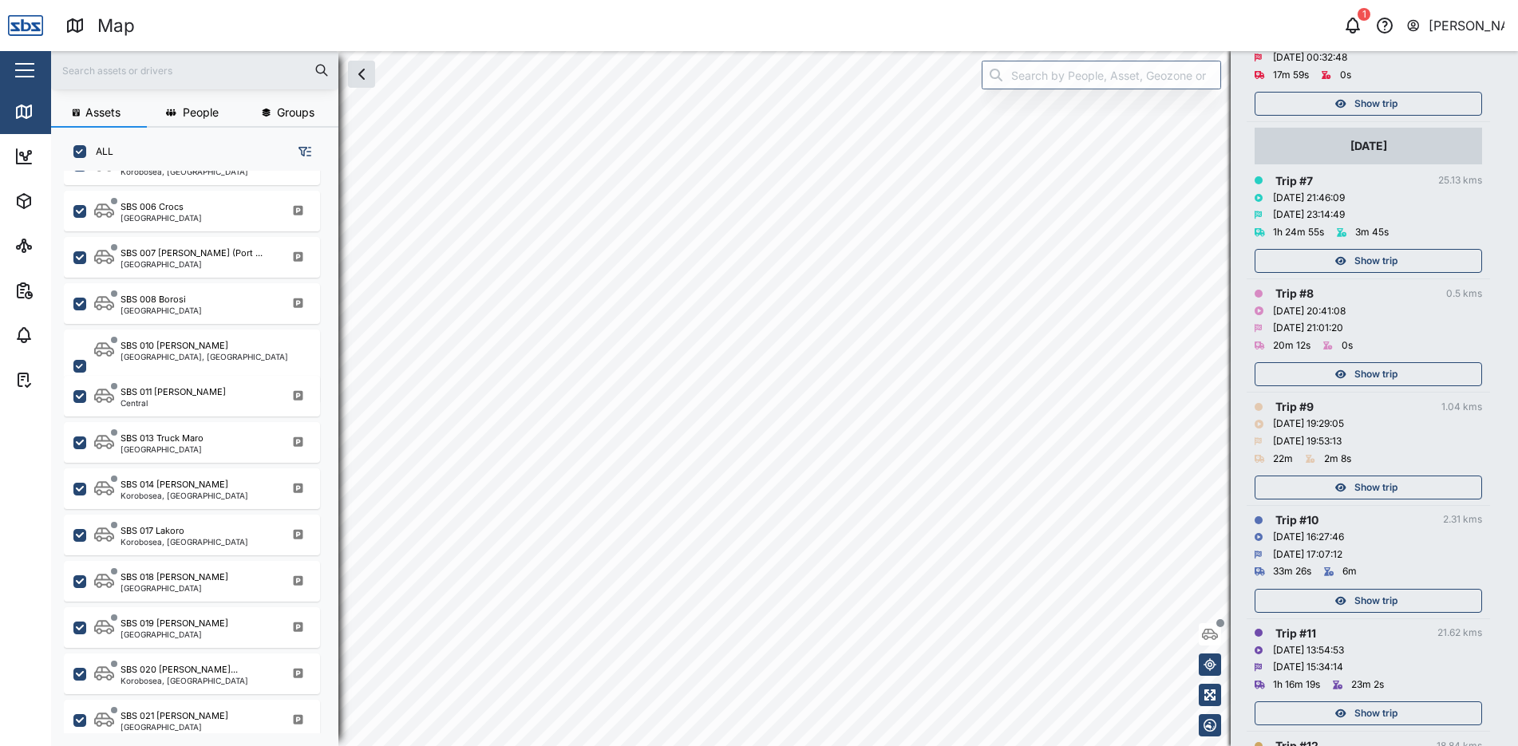
click at [1374, 255] on span "Show trip" at bounding box center [1375, 261] width 43 height 22
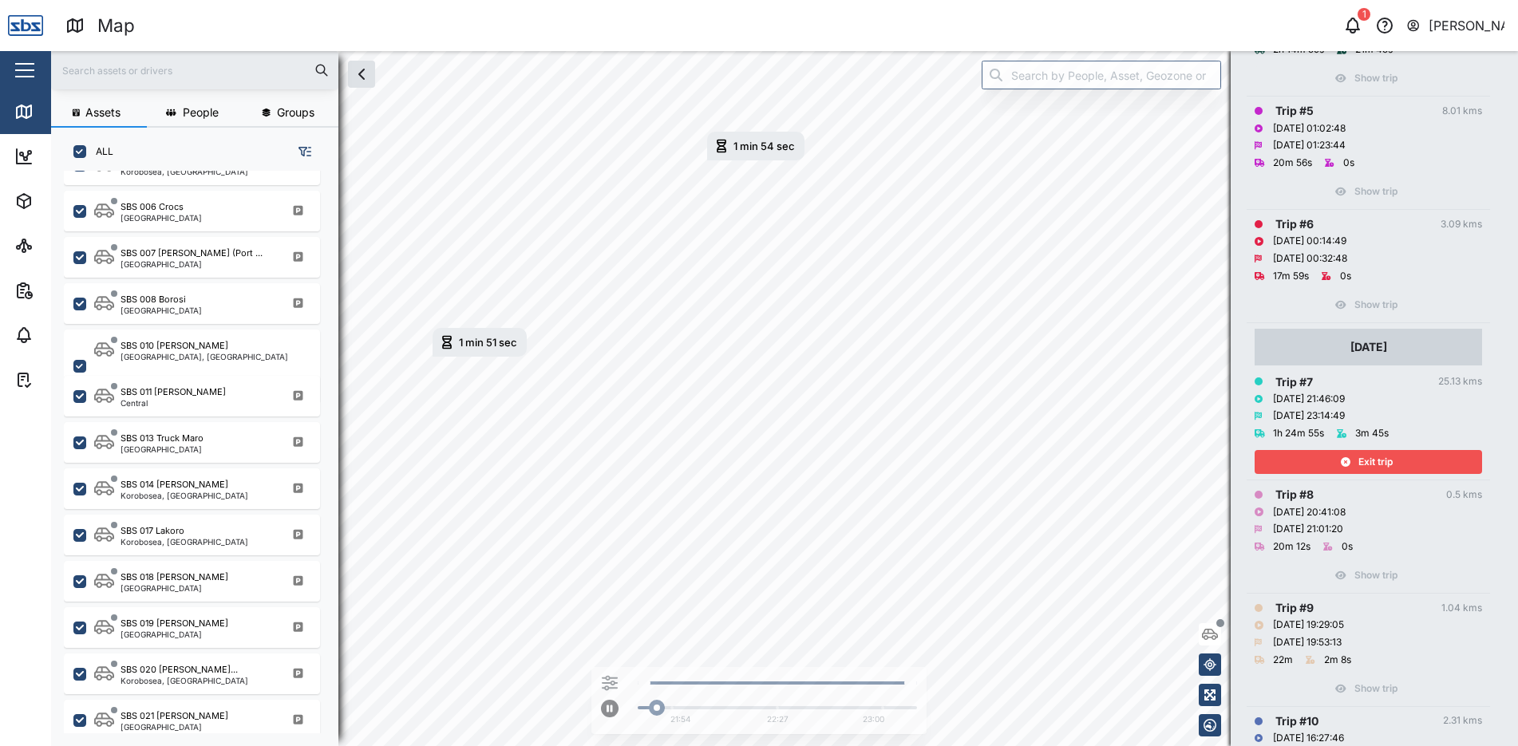
scroll to position [718, 0]
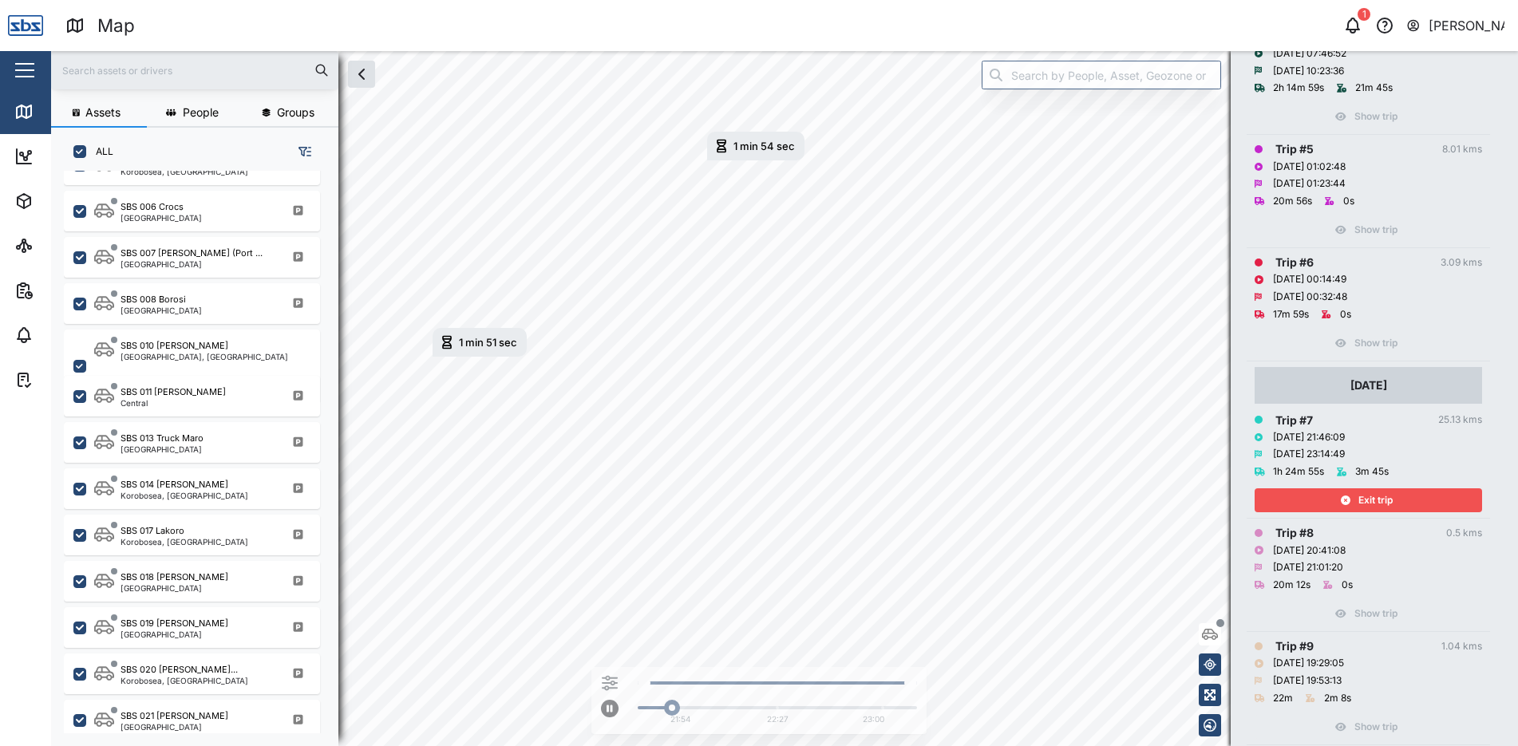
click at [1403, 498] on div "Exit trip" at bounding box center [1365, 500] width 207 height 22
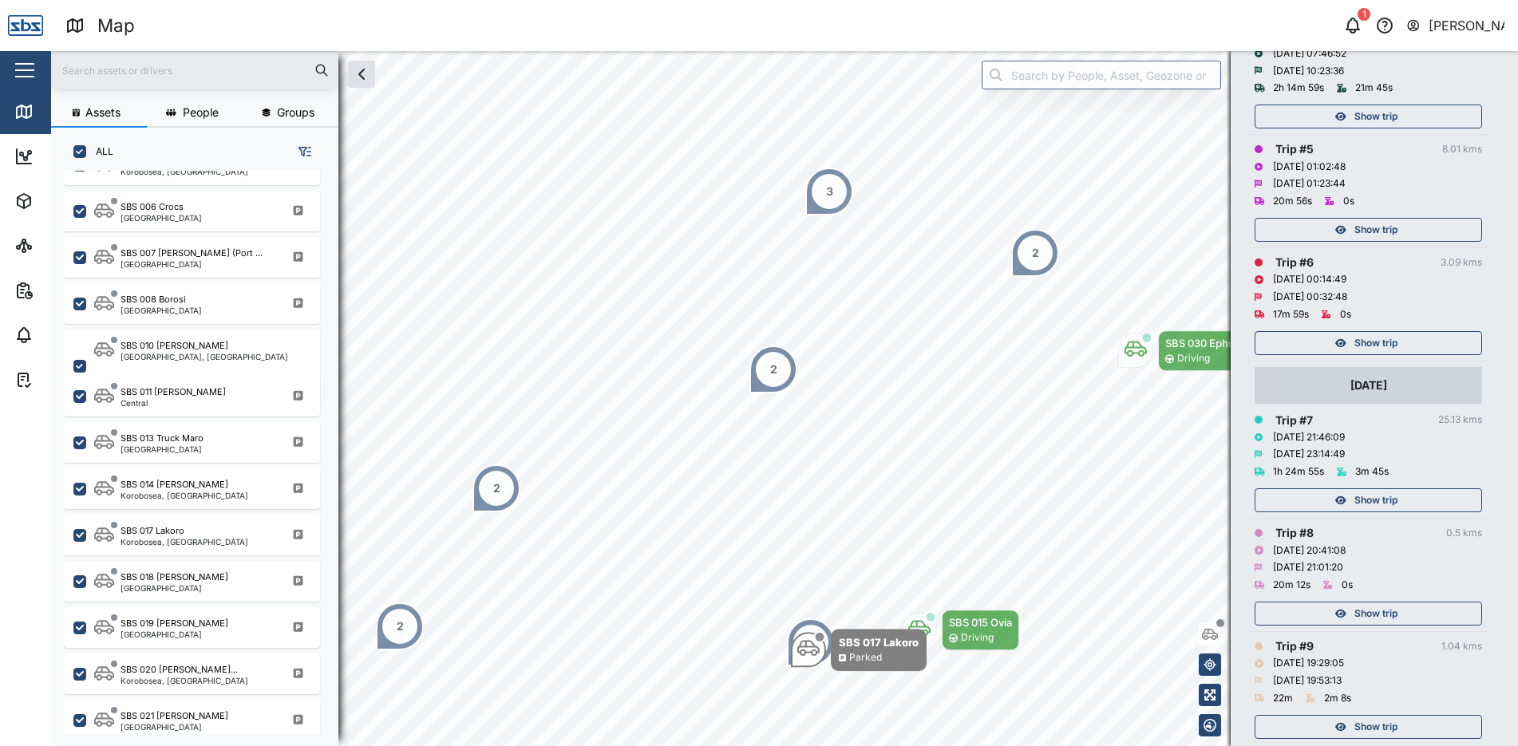
click at [1383, 342] on span "Show trip" at bounding box center [1375, 343] width 43 height 22
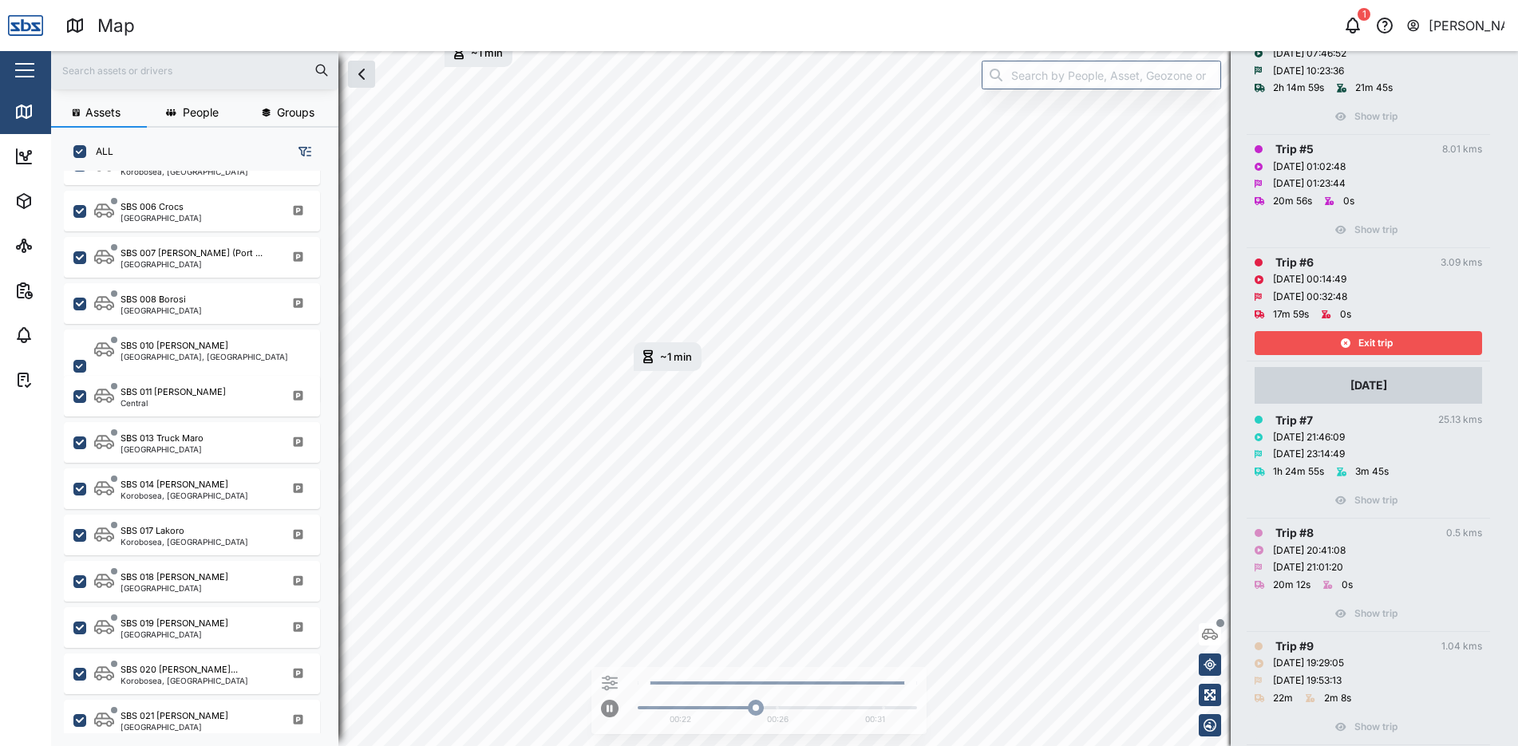
click at [1383, 342] on span "Exit trip" at bounding box center [1375, 343] width 34 height 22
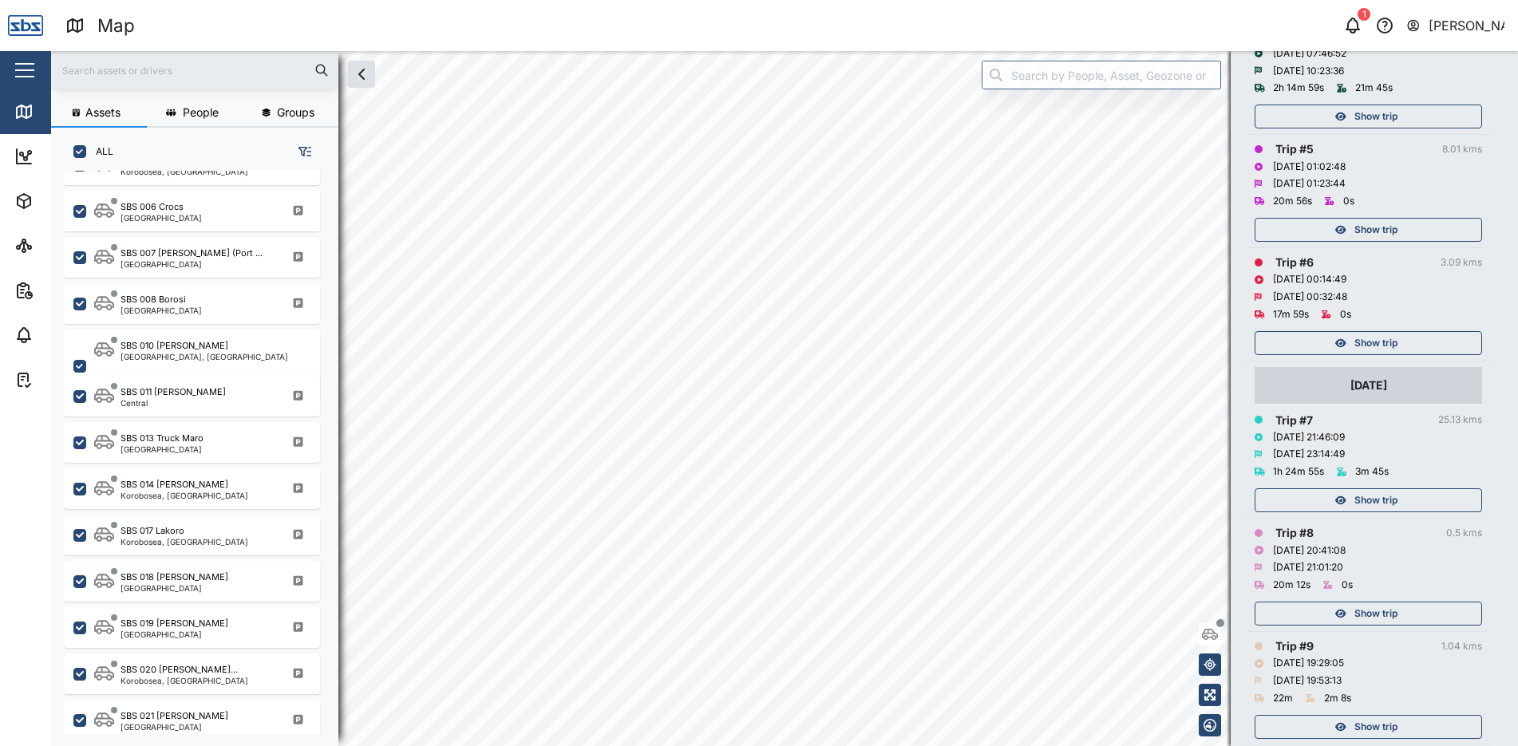
click at [1376, 228] on span "Show trip" at bounding box center [1375, 230] width 43 height 22
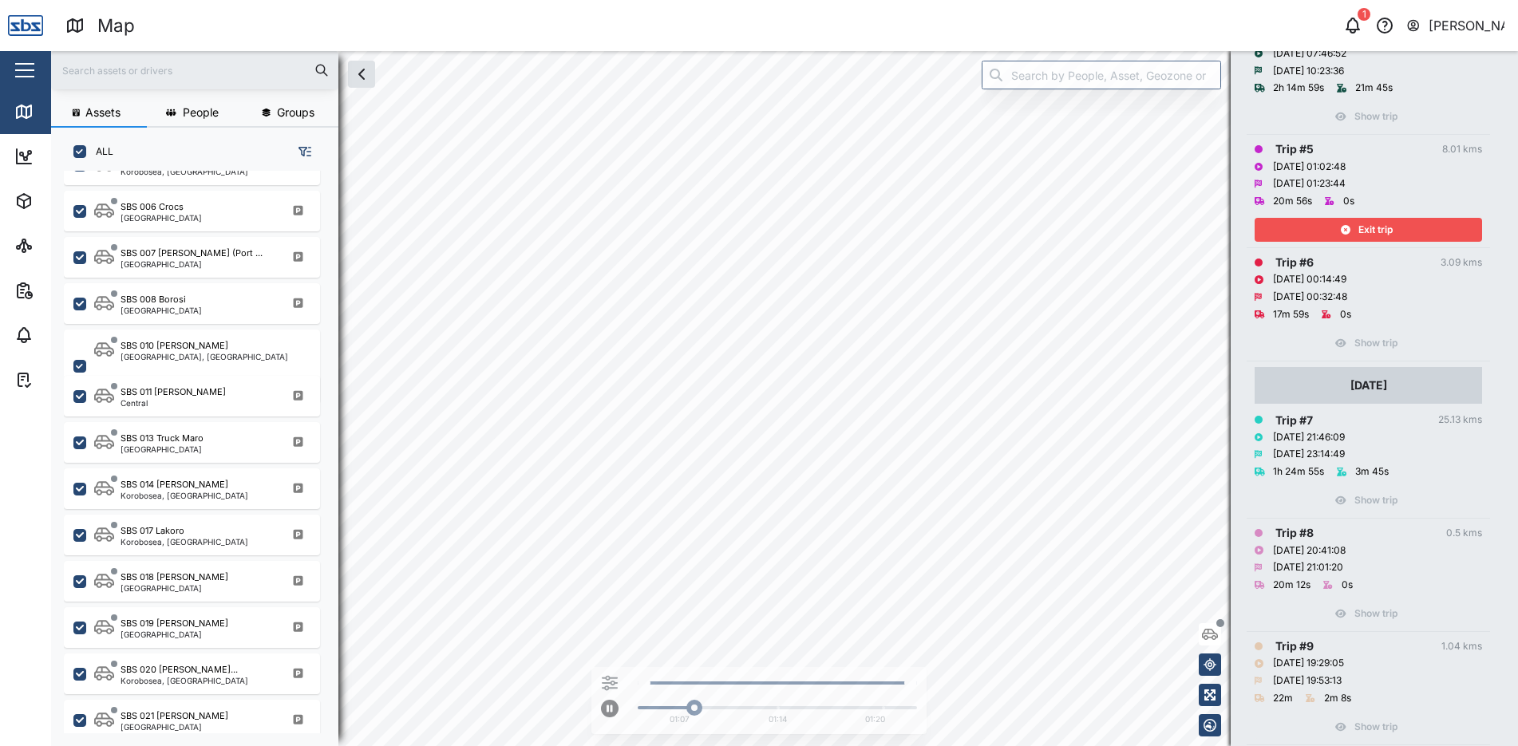
click at [1376, 228] on span "Exit trip" at bounding box center [1375, 230] width 34 height 22
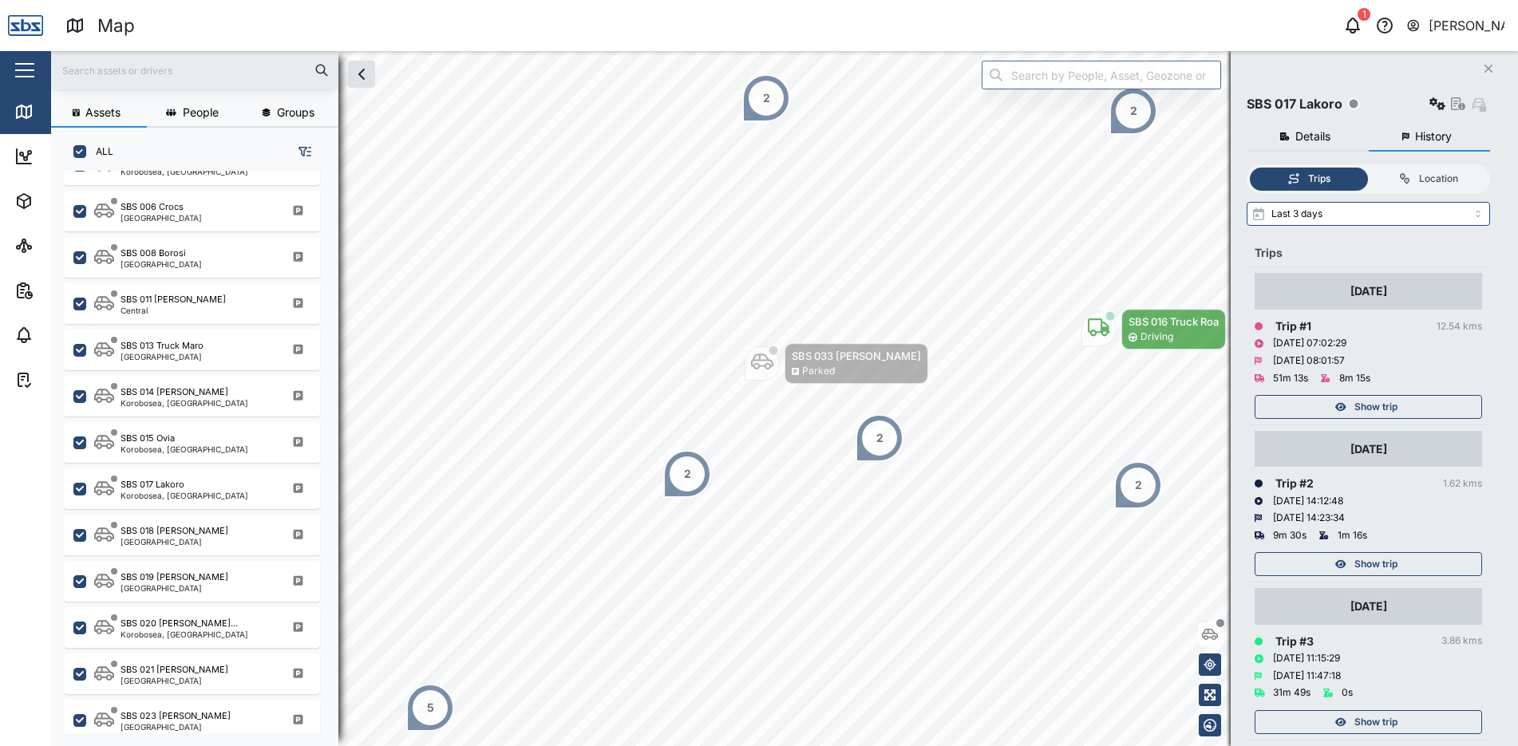
click at [1392, 565] on span "Show trip" at bounding box center [1375, 564] width 43 height 22
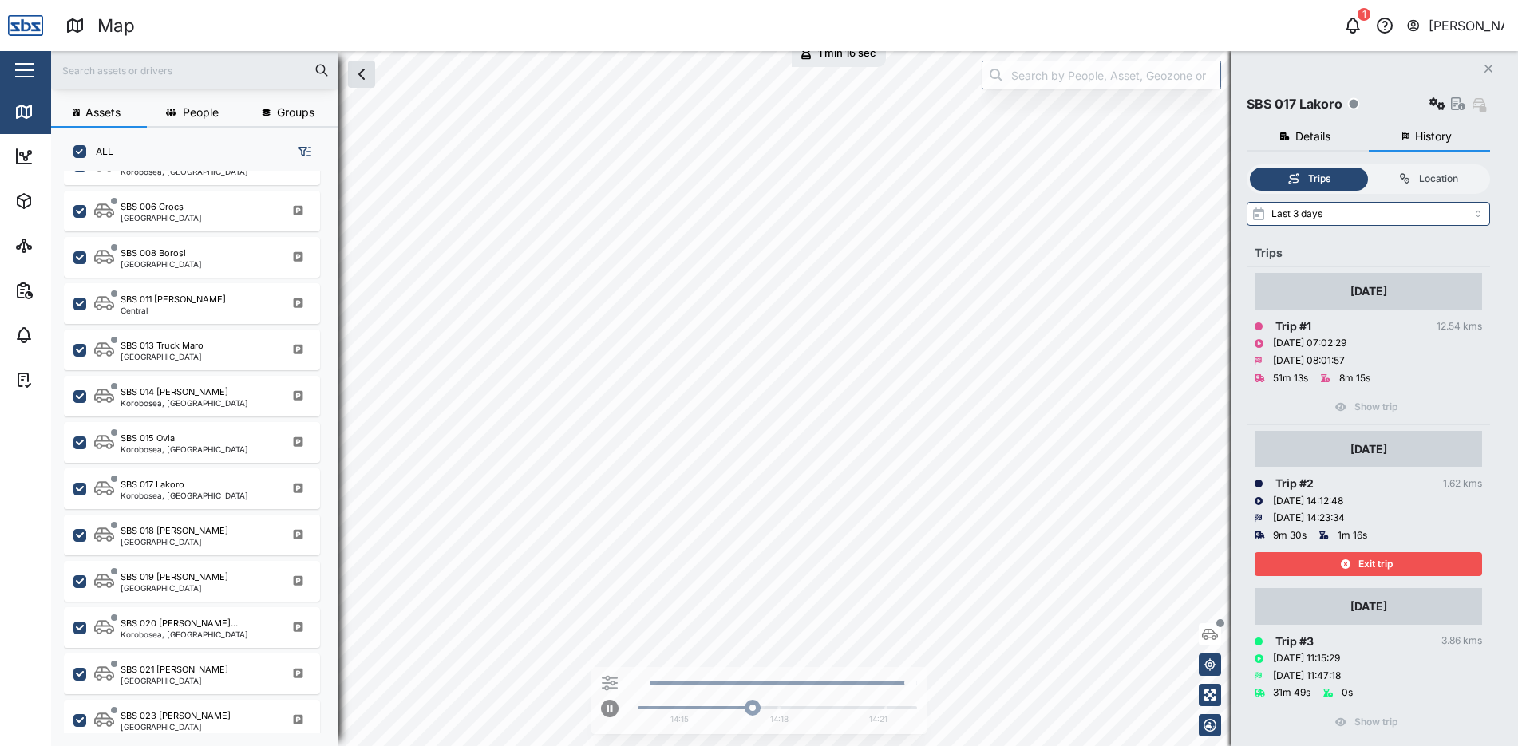
click at [1391, 559] on span "Exit trip" at bounding box center [1375, 564] width 34 height 22
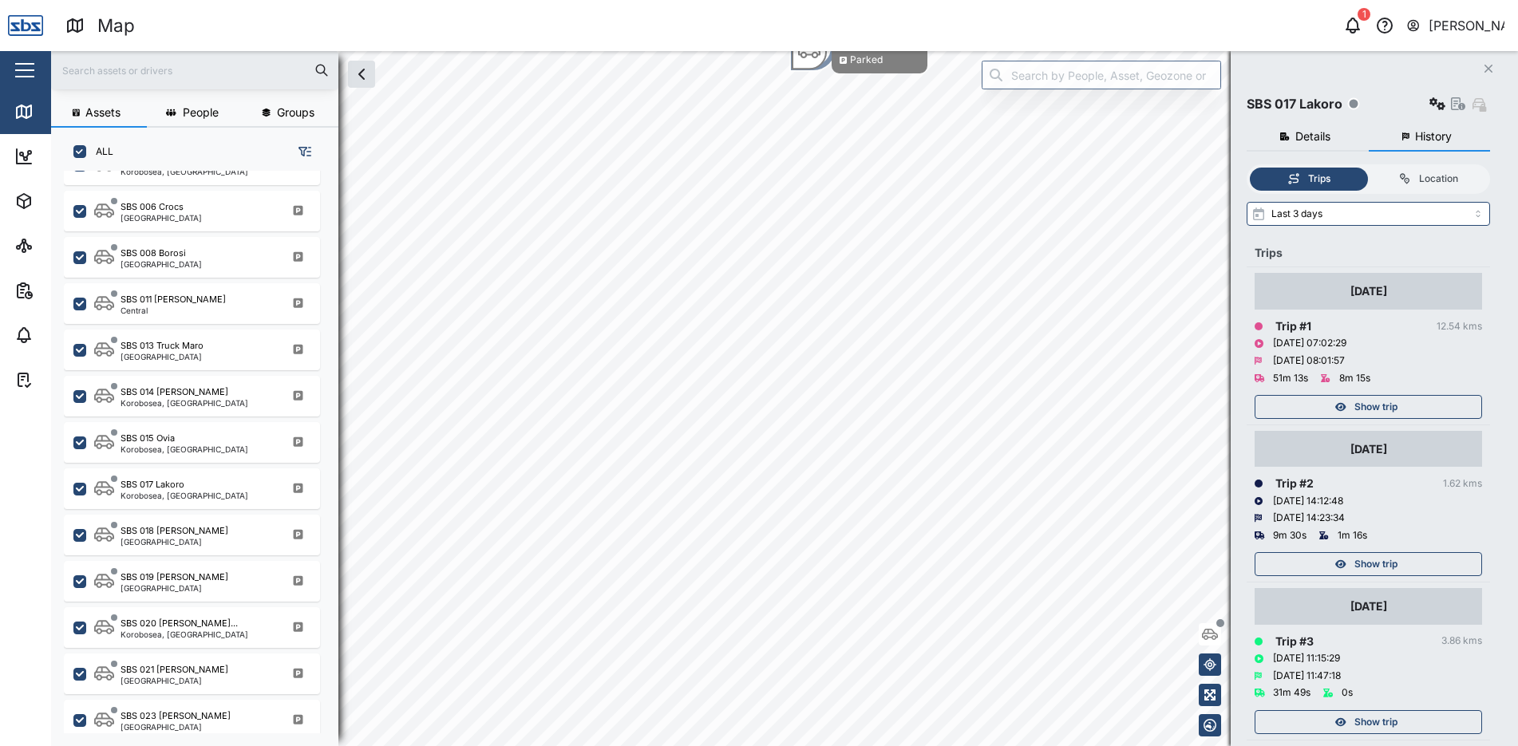
click at [1483, 66] on icon "Close" at bounding box center [1488, 68] width 10 height 13
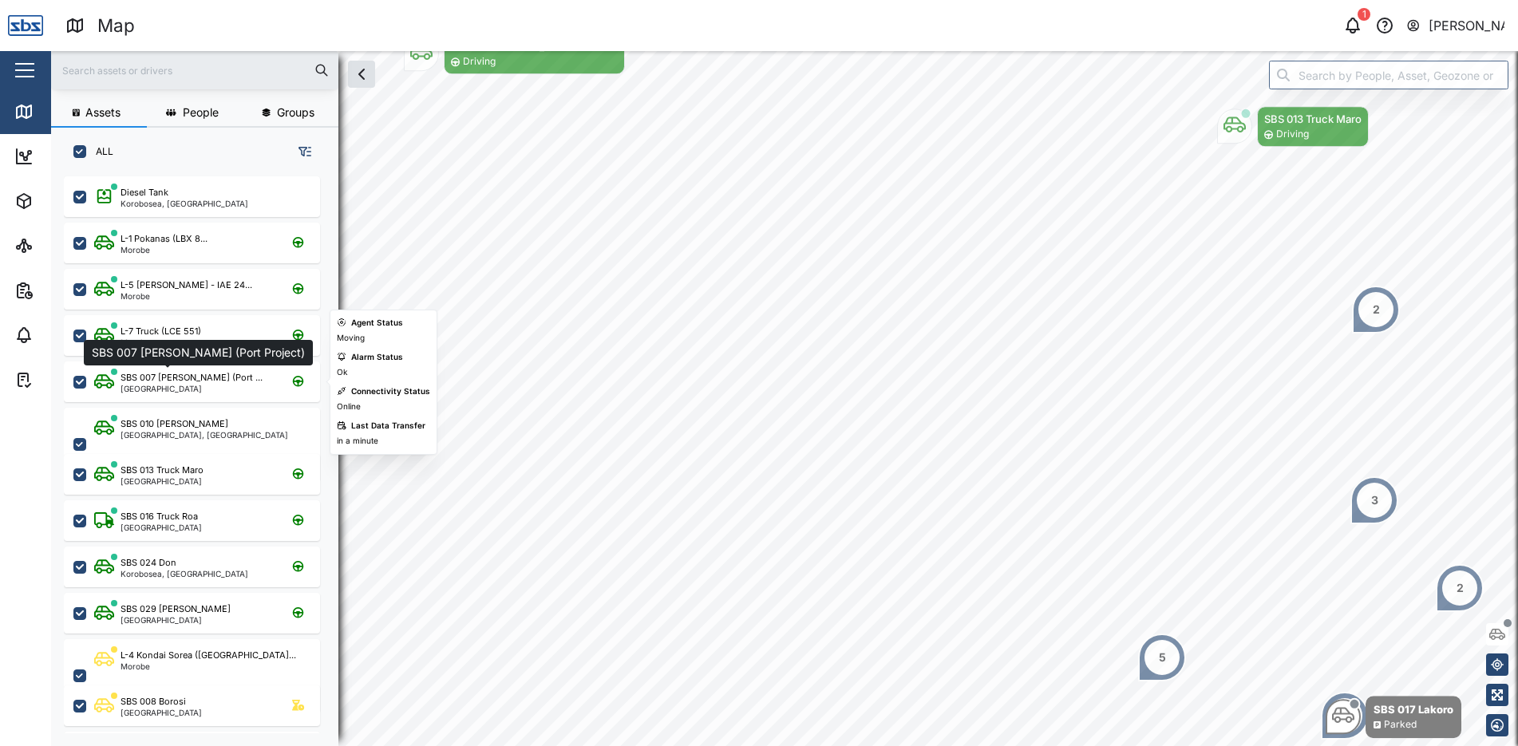
click at [169, 379] on div "SBS 007 [PERSON_NAME] (Port ..." at bounding box center [191, 378] width 142 height 14
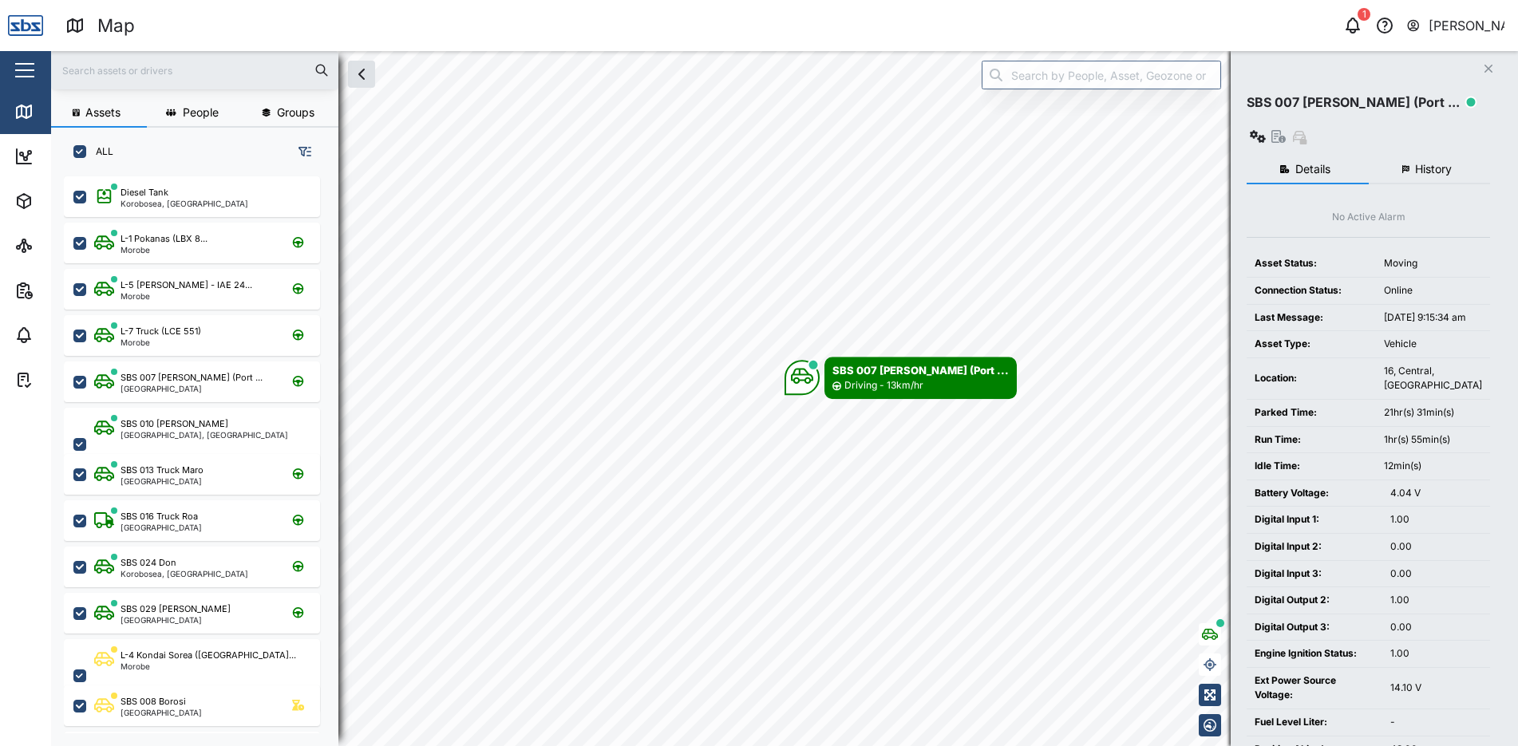
click at [1431, 164] on span "History" at bounding box center [1433, 169] width 37 height 11
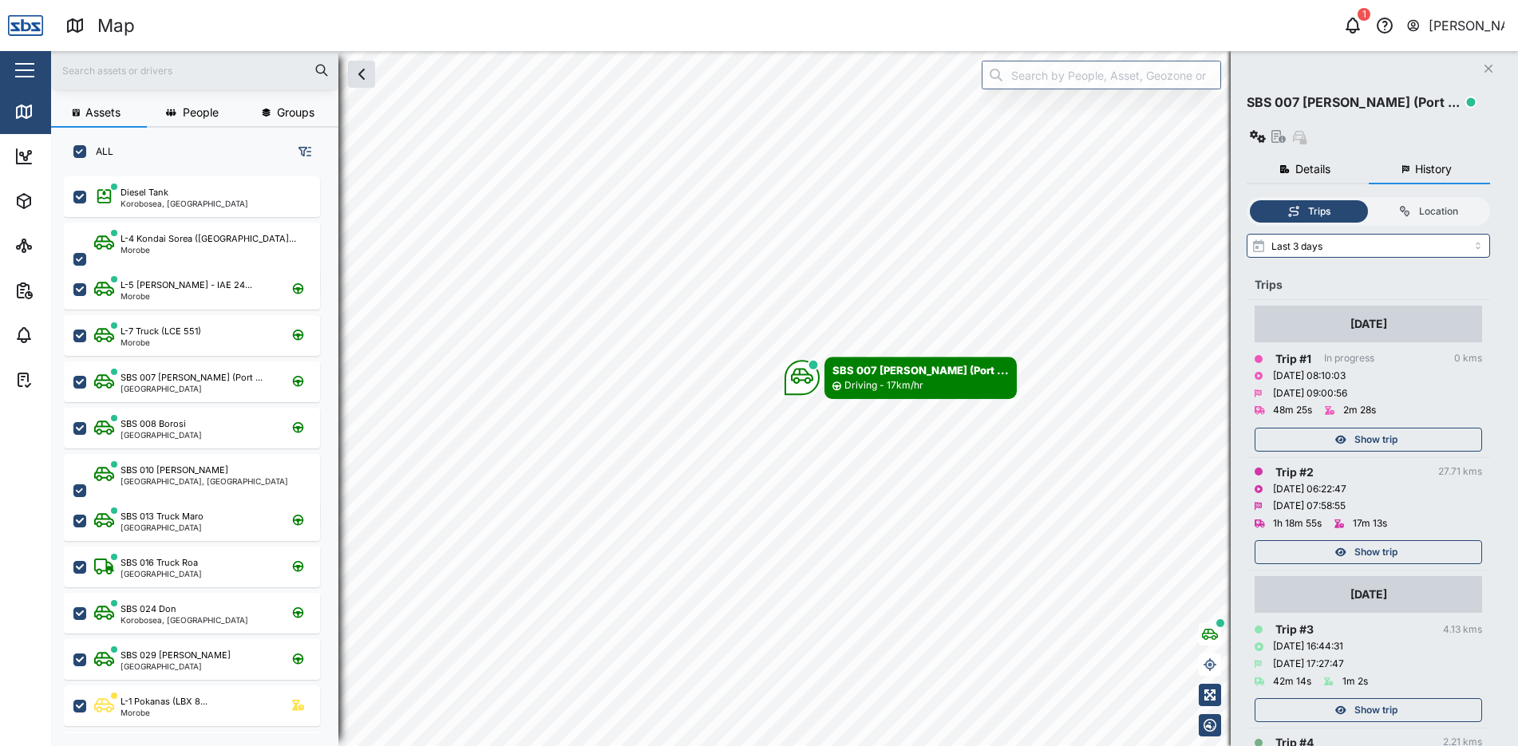
click at [1365, 541] on span "Show trip" at bounding box center [1375, 552] width 43 height 22
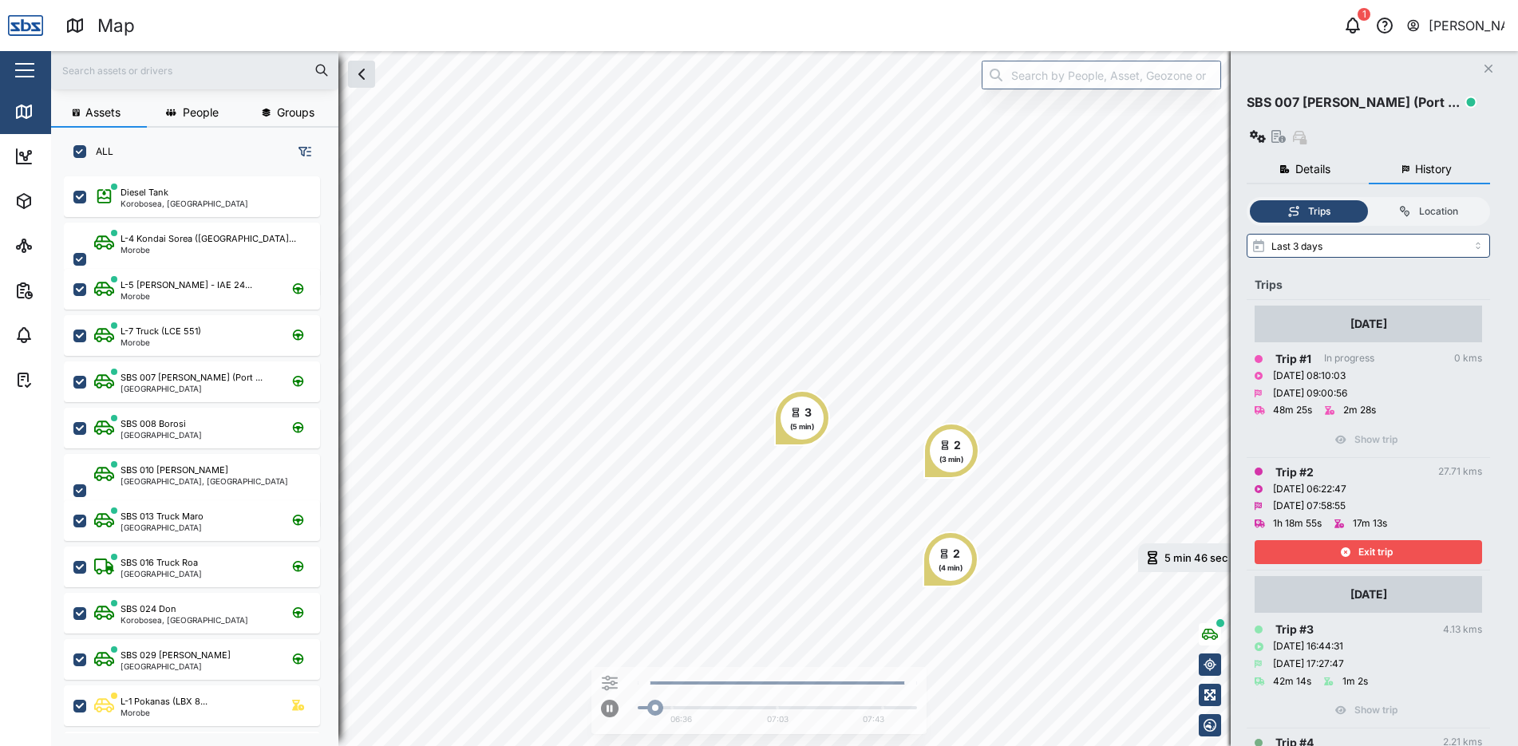
click at [1365, 541] on span "Exit trip" at bounding box center [1375, 552] width 34 height 22
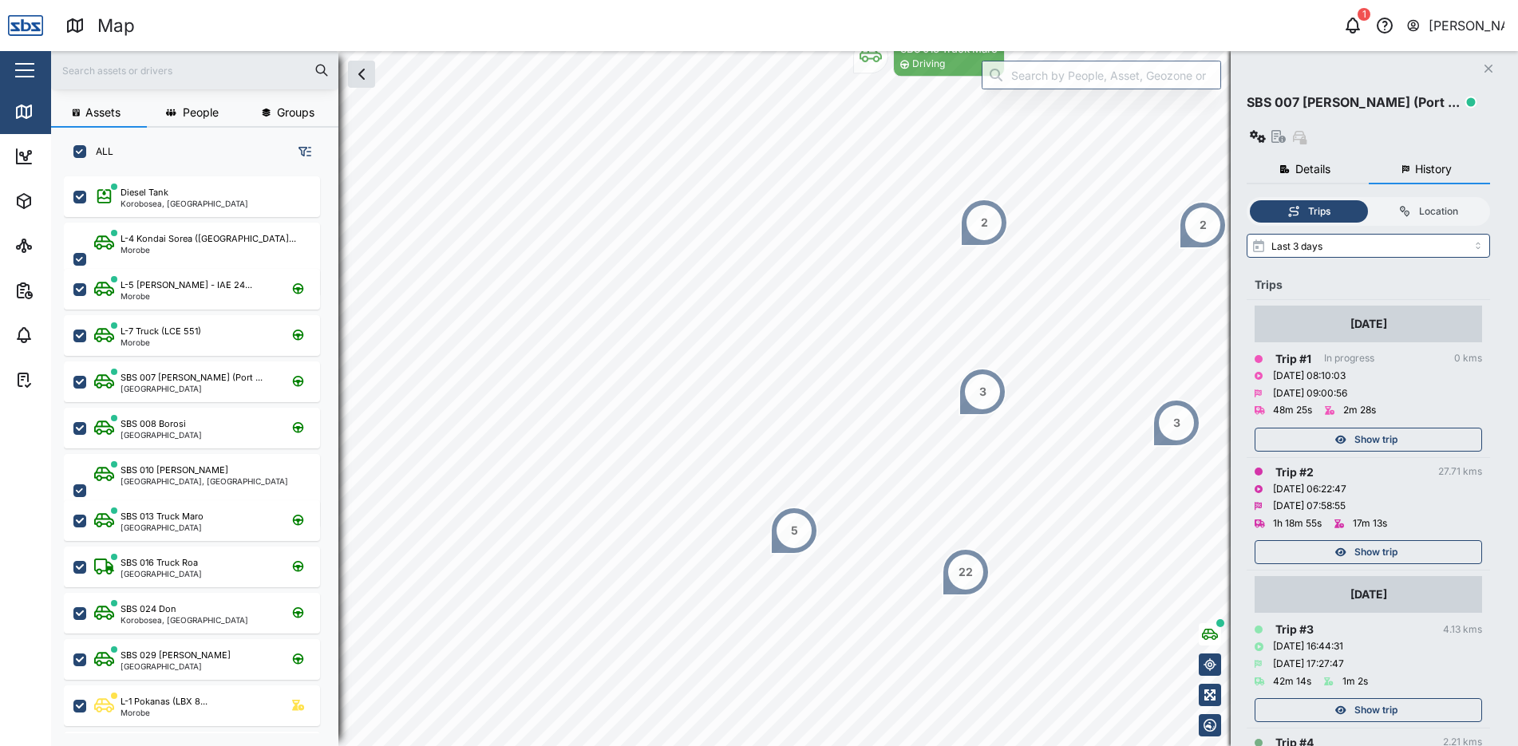
click at [1380, 428] on span "Show trip" at bounding box center [1375, 439] width 43 height 22
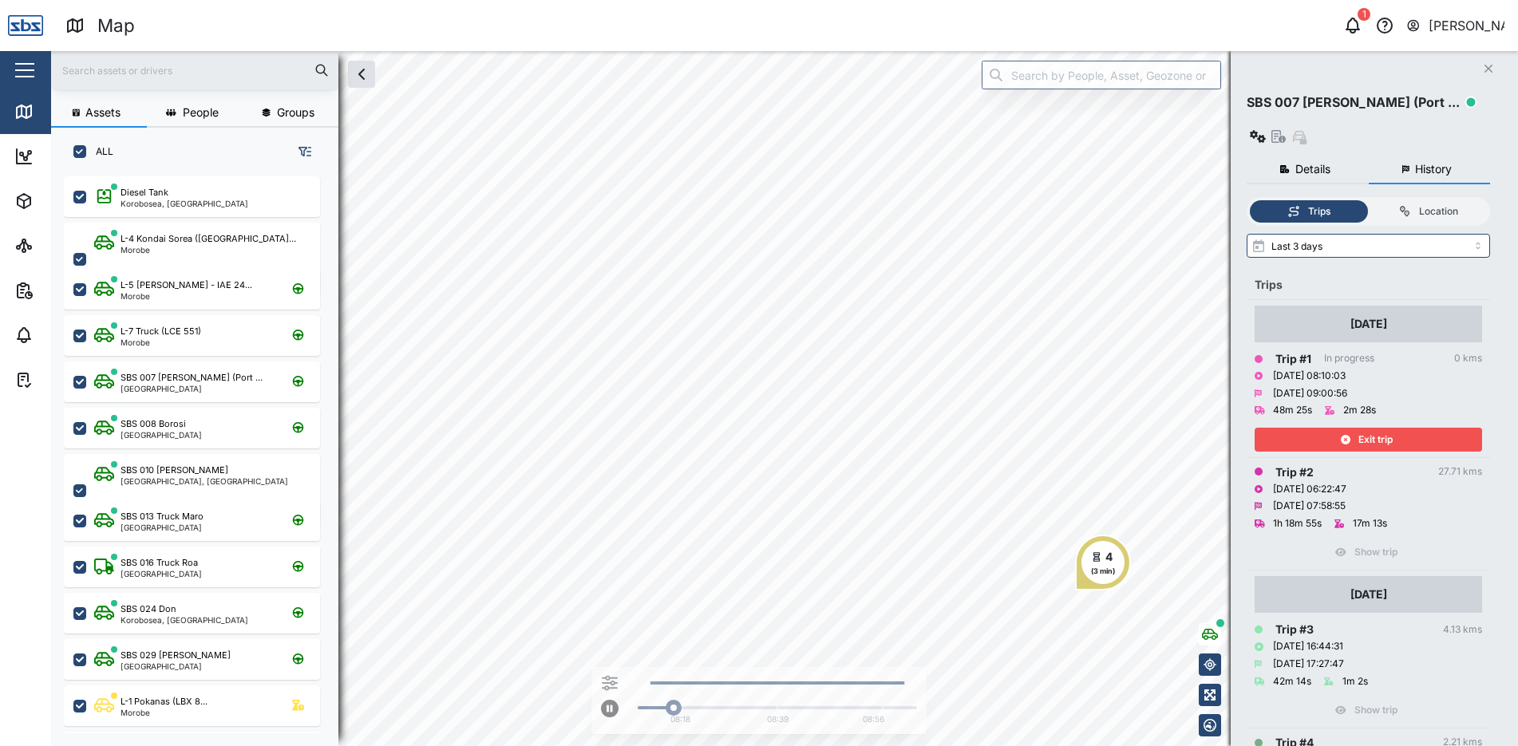
click at [1380, 428] on span "Exit trip" at bounding box center [1375, 439] width 34 height 22
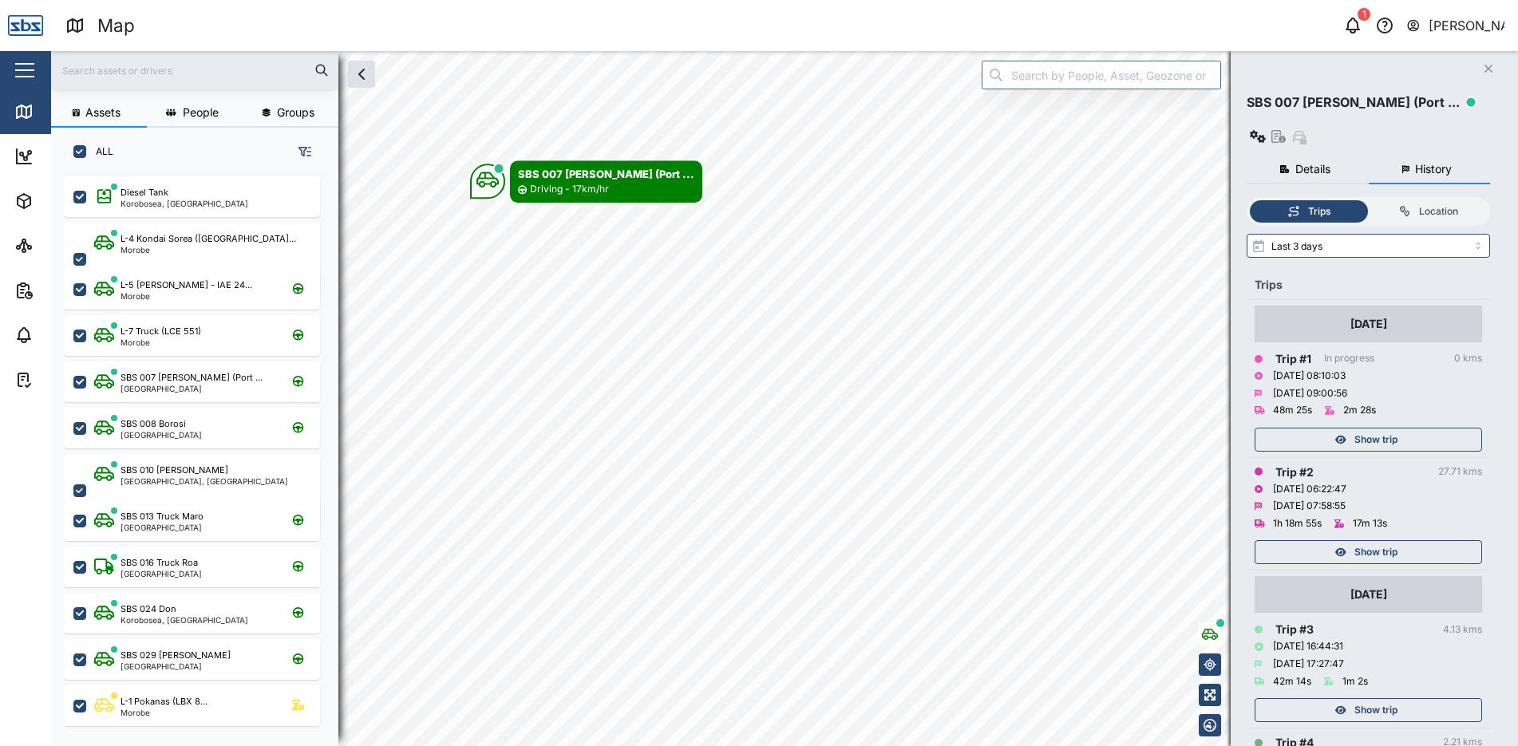
click at [1432, 24] on div "[PERSON_NAME]" at bounding box center [1466, 26] width 77 height 20
click at [1407, 101] on div "Sign Out" at bounding box center [1405, 102] width 172 height 19
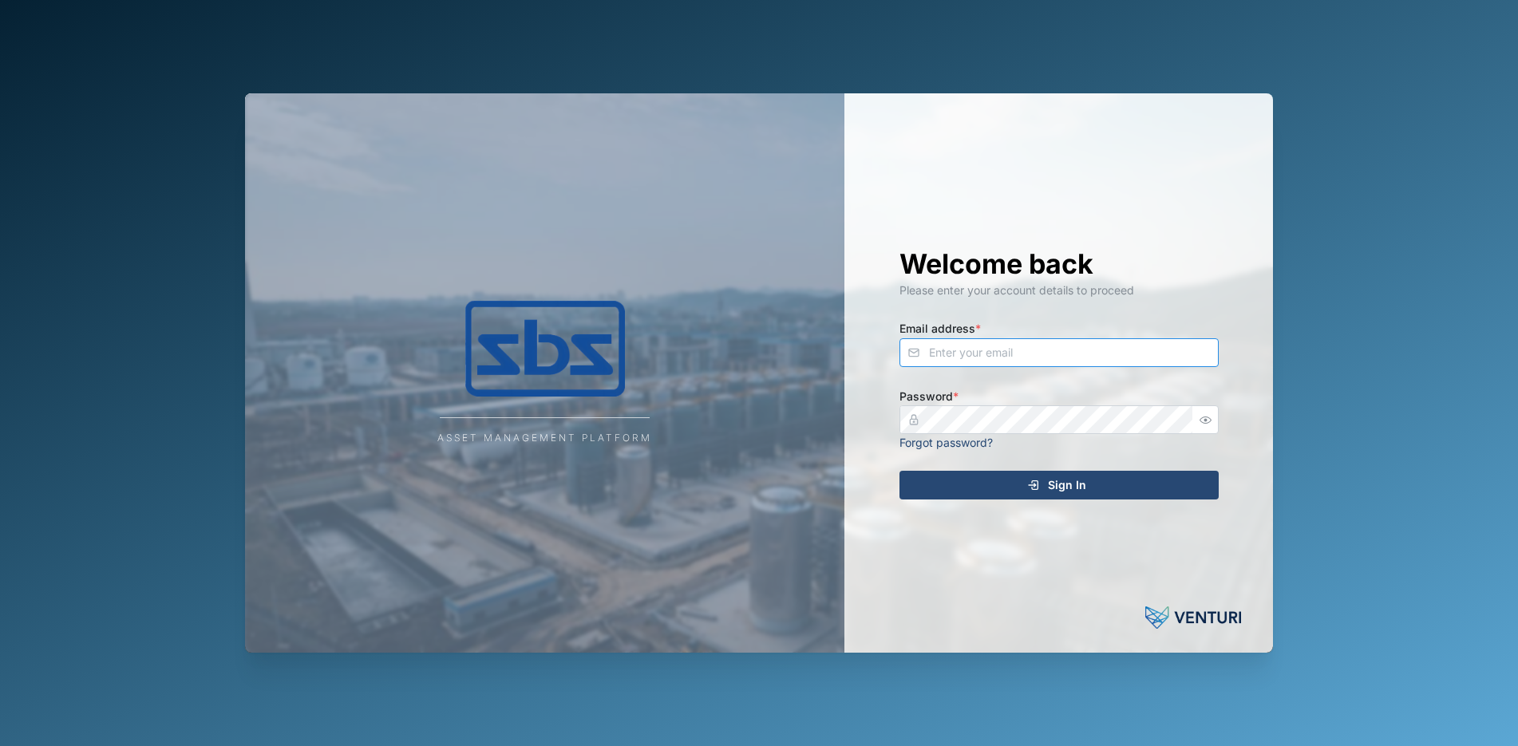
type input "[PERSON_NAME][EMAIL_ADDRESS][DOMAIN_NAME]"
